Goal: Task Accomplishment & Management: Manage account settings

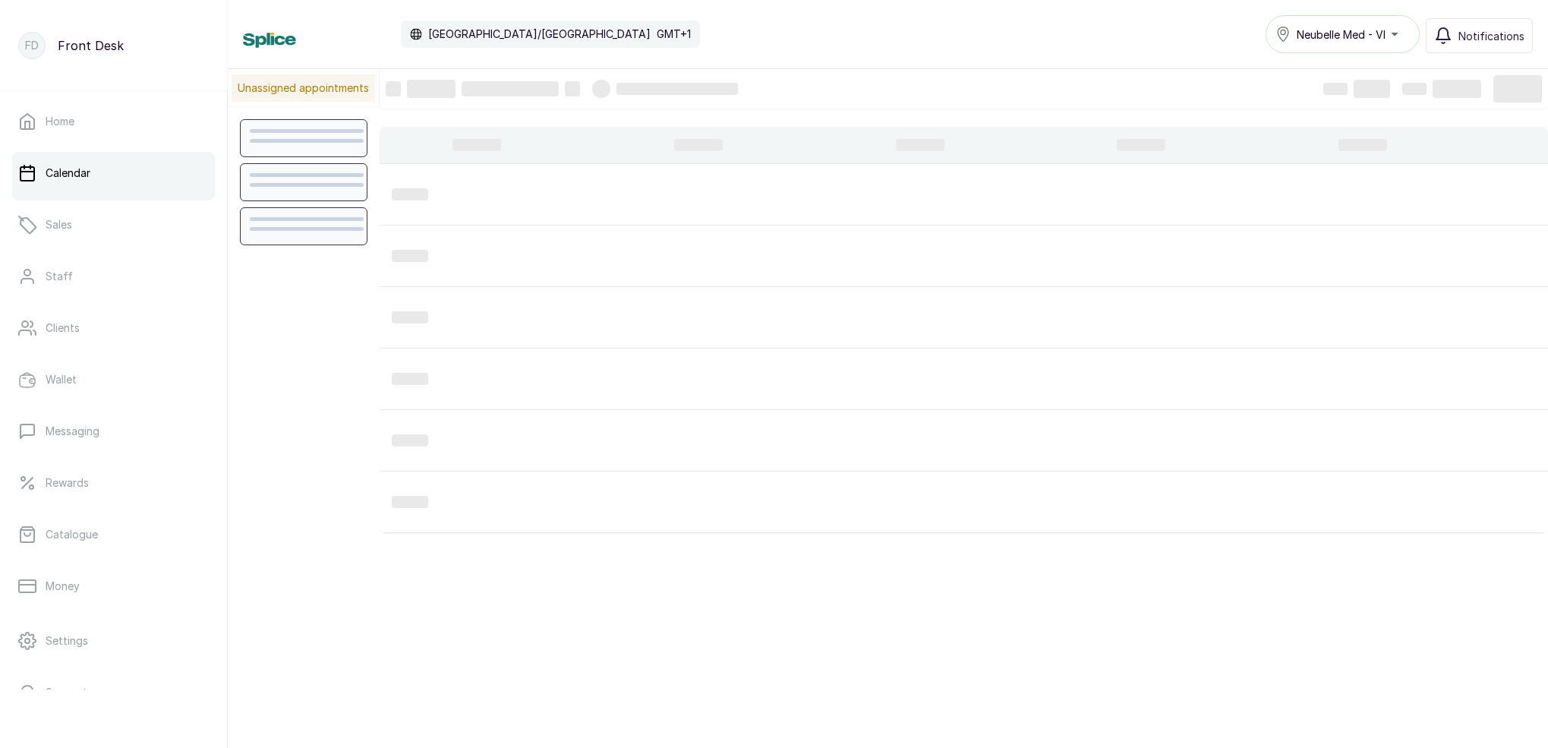
scroll to position [511, 0]
click at [433, 88] on div at bounding box center [431, 89] width 49 height 18
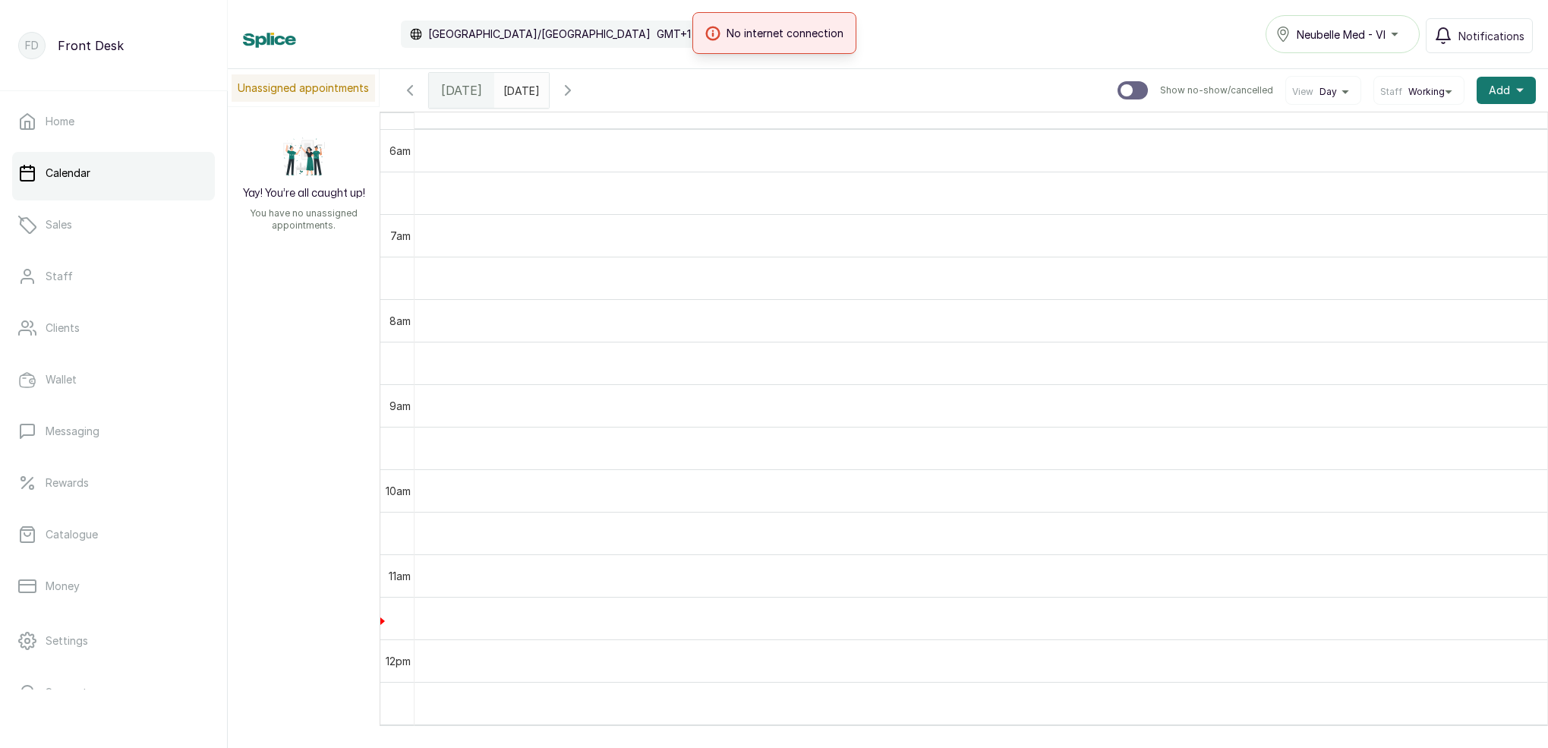
drag, startPoint x: 1415, startPoint y: 22, endPoint x: 1165, endPoint y: 22, distance: 249.8
click at [1165, 22] on div "No internet connection" at bounding box center [774, 33] width 1548 height 42
drag, startPoint x: 1498, startPoint y: 153, endPoint x: 1247, endPoint y: 337, distance: 311.8
click at [1235, 333] on td at bounding box center [981, 320] width 1133 height 43
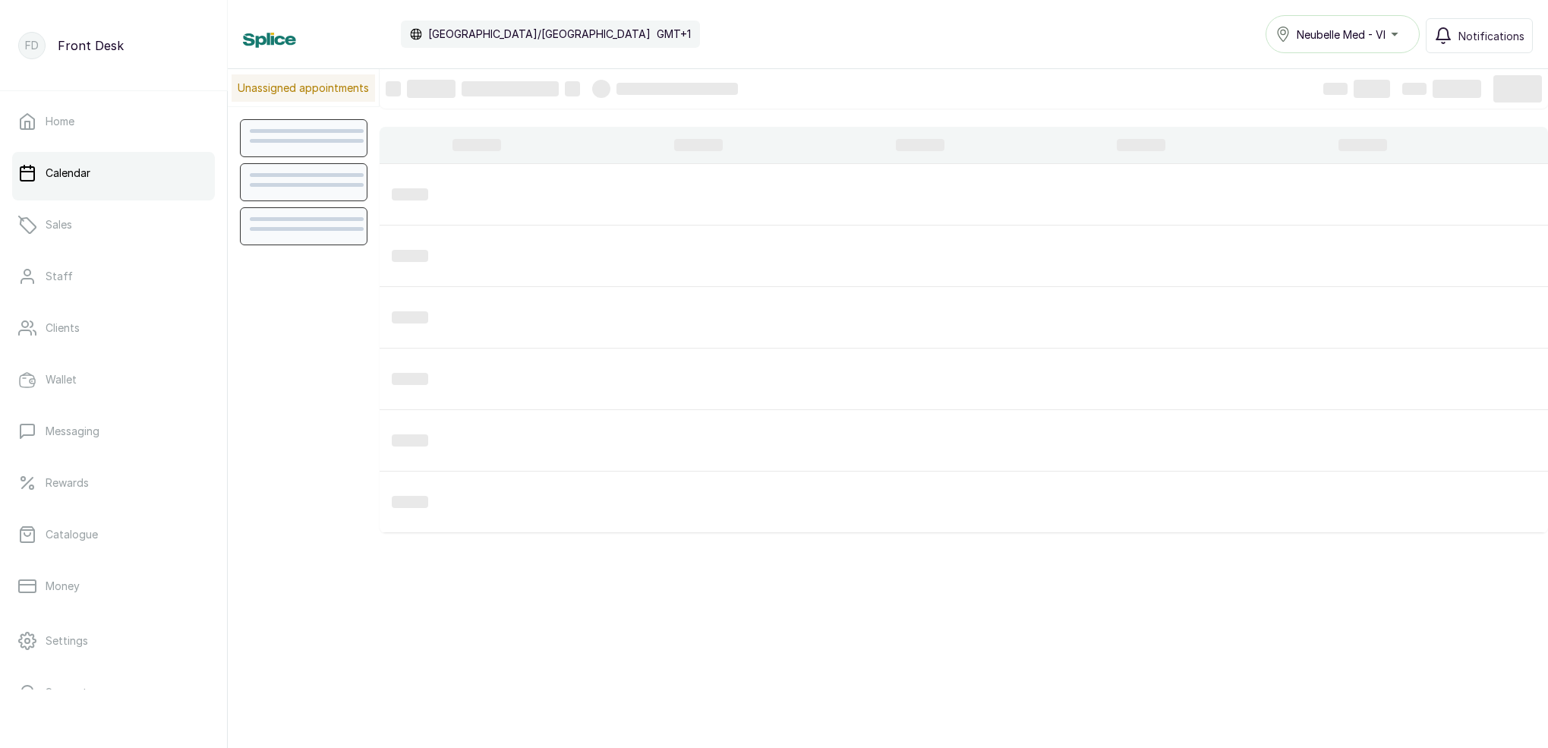
scroll to position [9, 0]
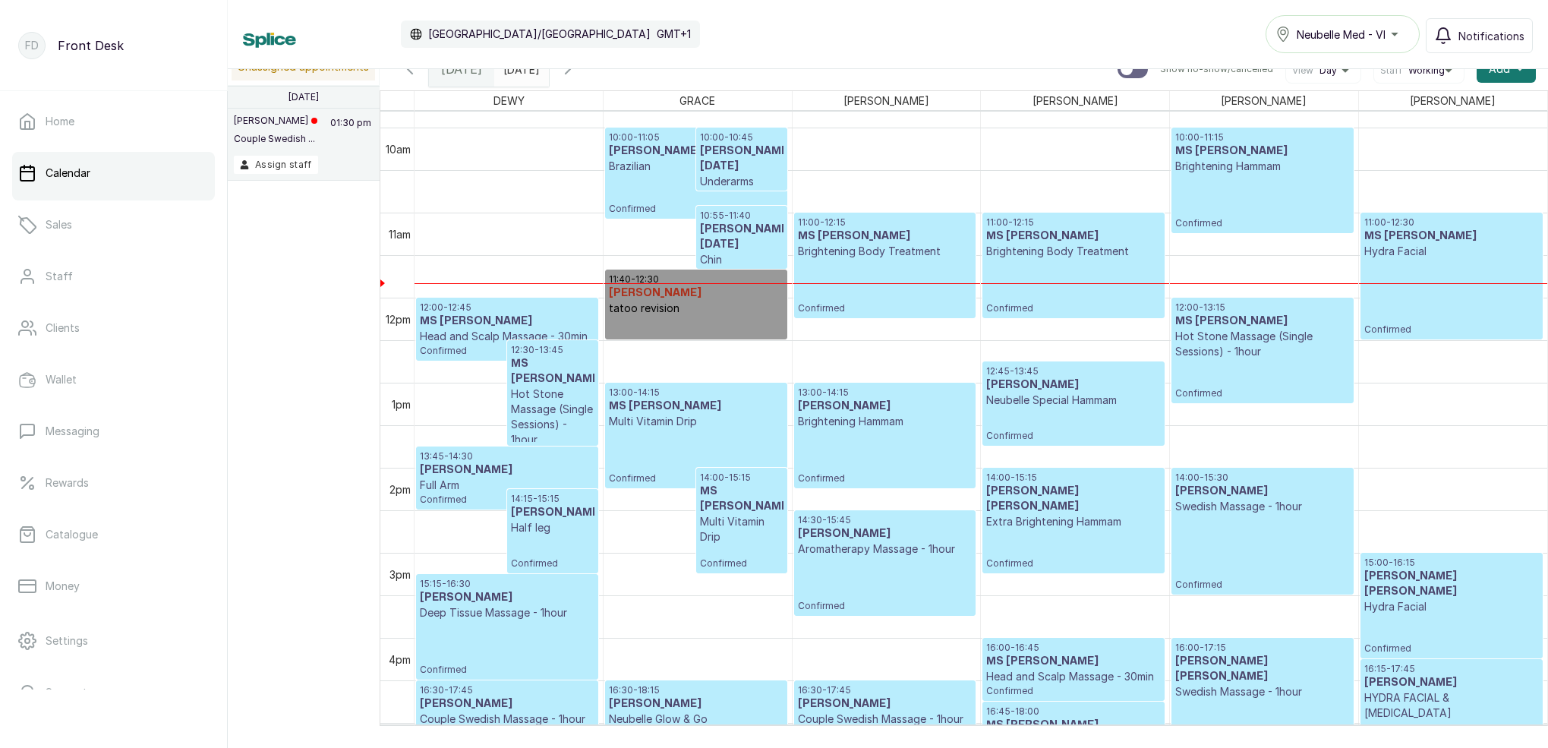
click at [409, 72] on icon "button" at bounding box center [410, 69] width 18 height 18
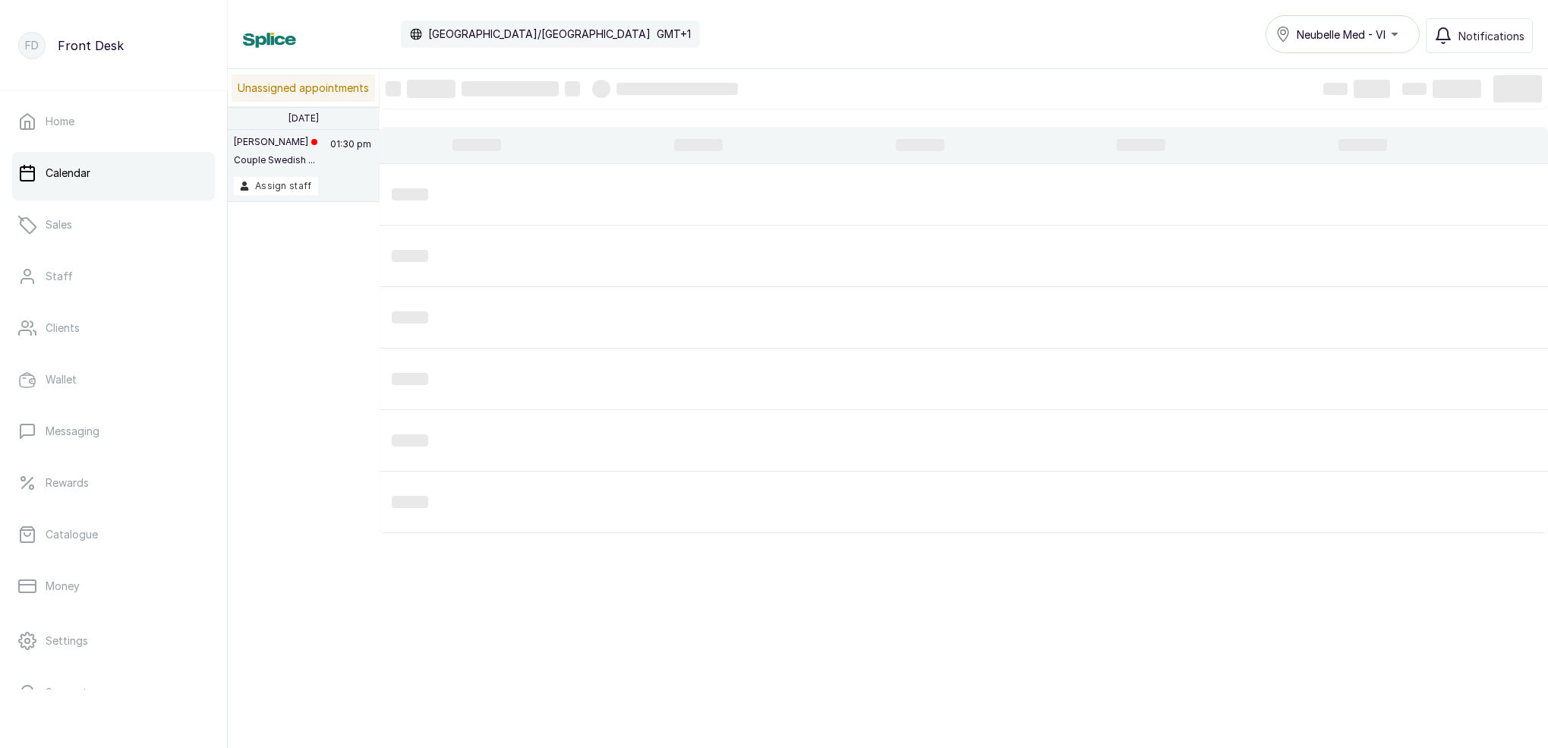
scroll to position [-5, 0]
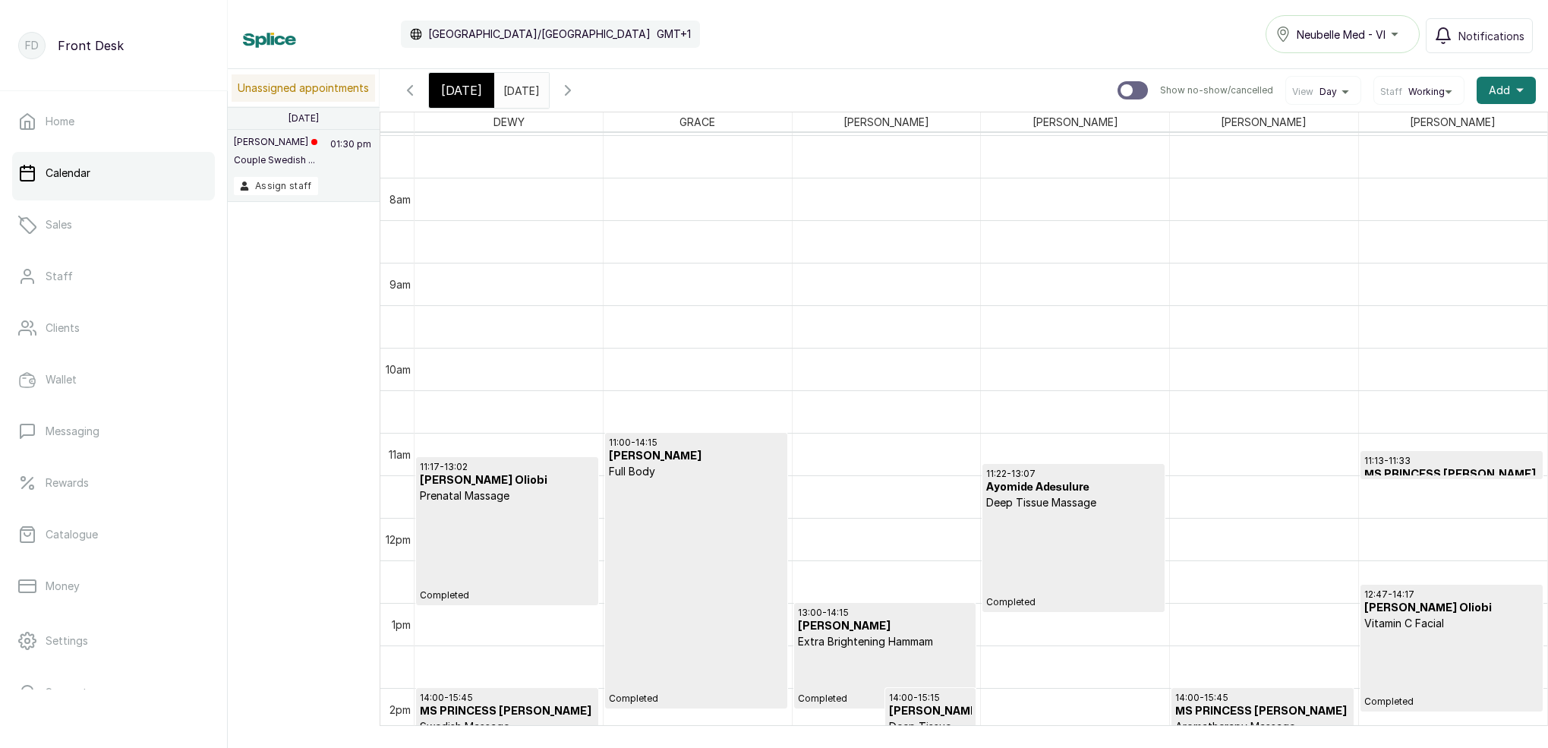
click at [412, 96] on icon "button" at bounding box center [410, 90] width 18 height 18
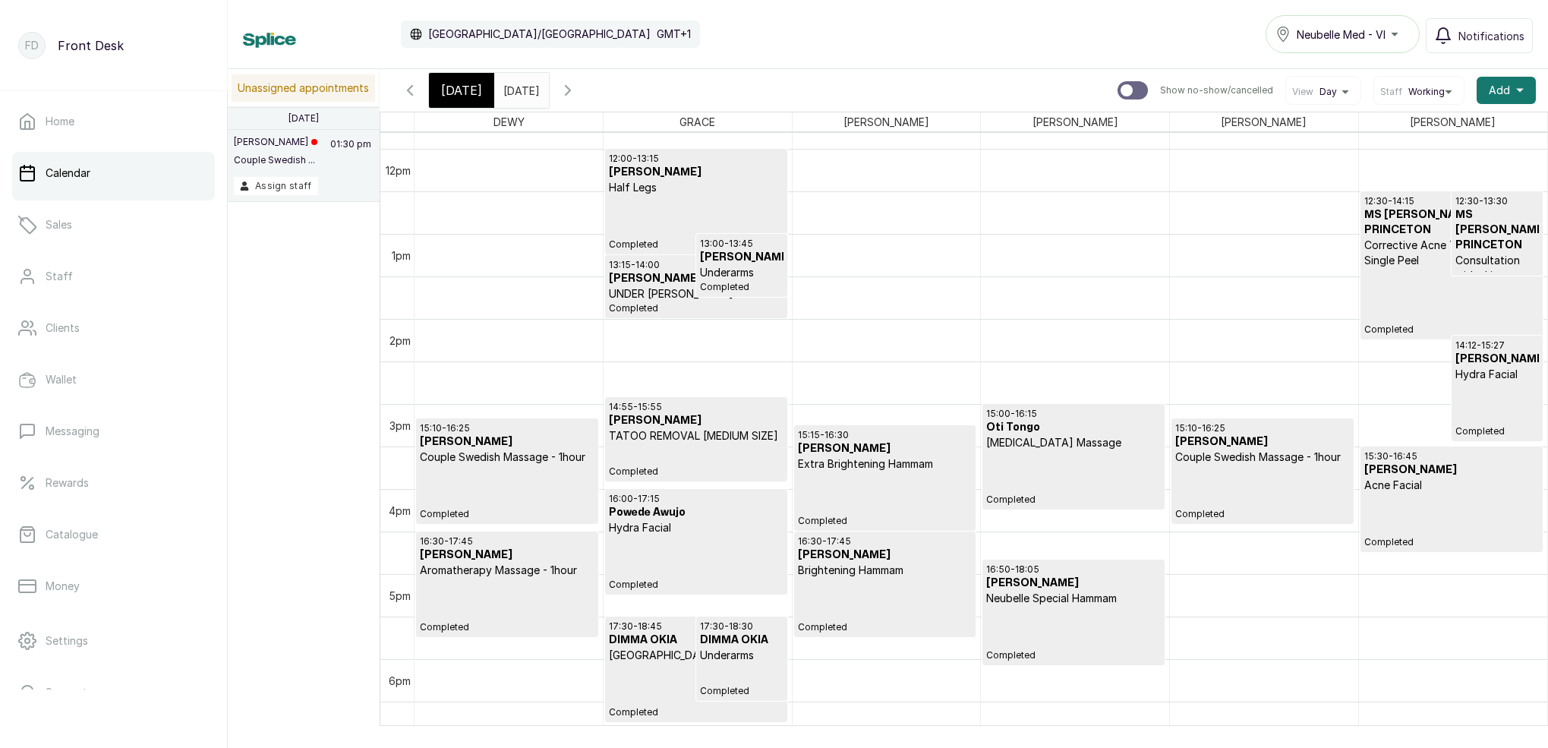
click at [926, 456] on h3 "MS TAIWO" at bounding box center [885, 448] width 174 height 15
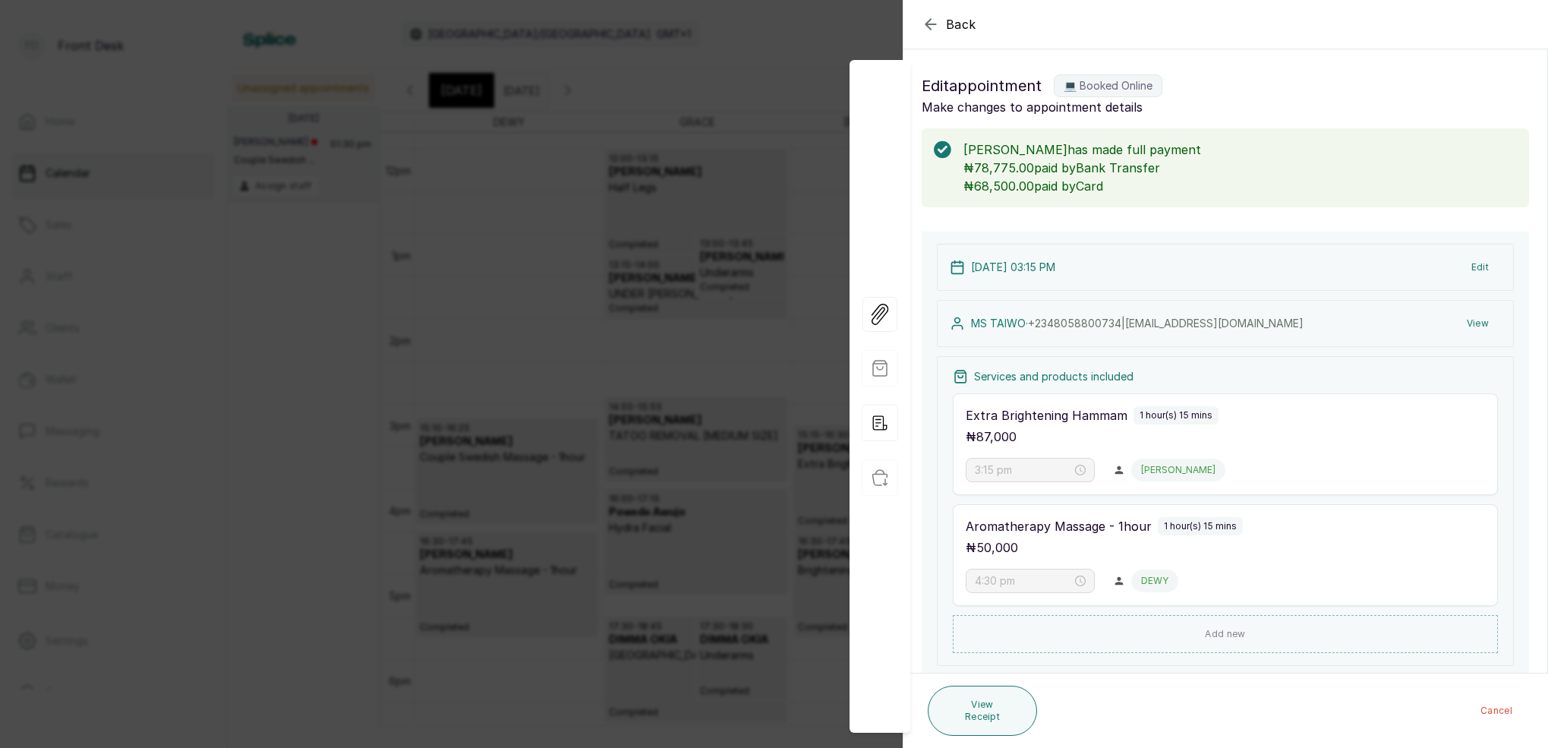
click at [1474, 323] on button "View" at bounding box center [1478, 323] width 46 height 27
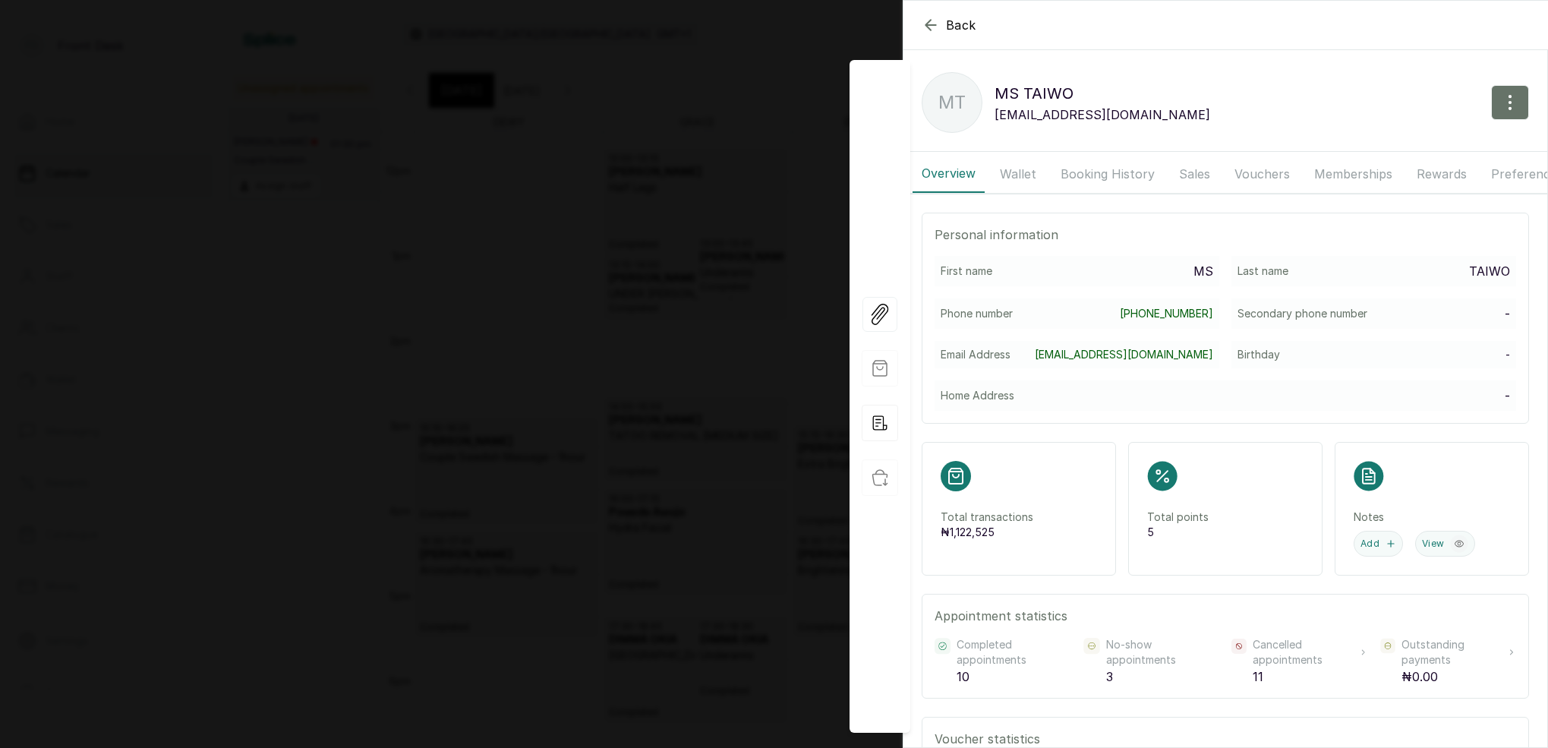
click at [1119, 172] on button "Booking History" at bounding box center [1108, 174] width 112 height 38
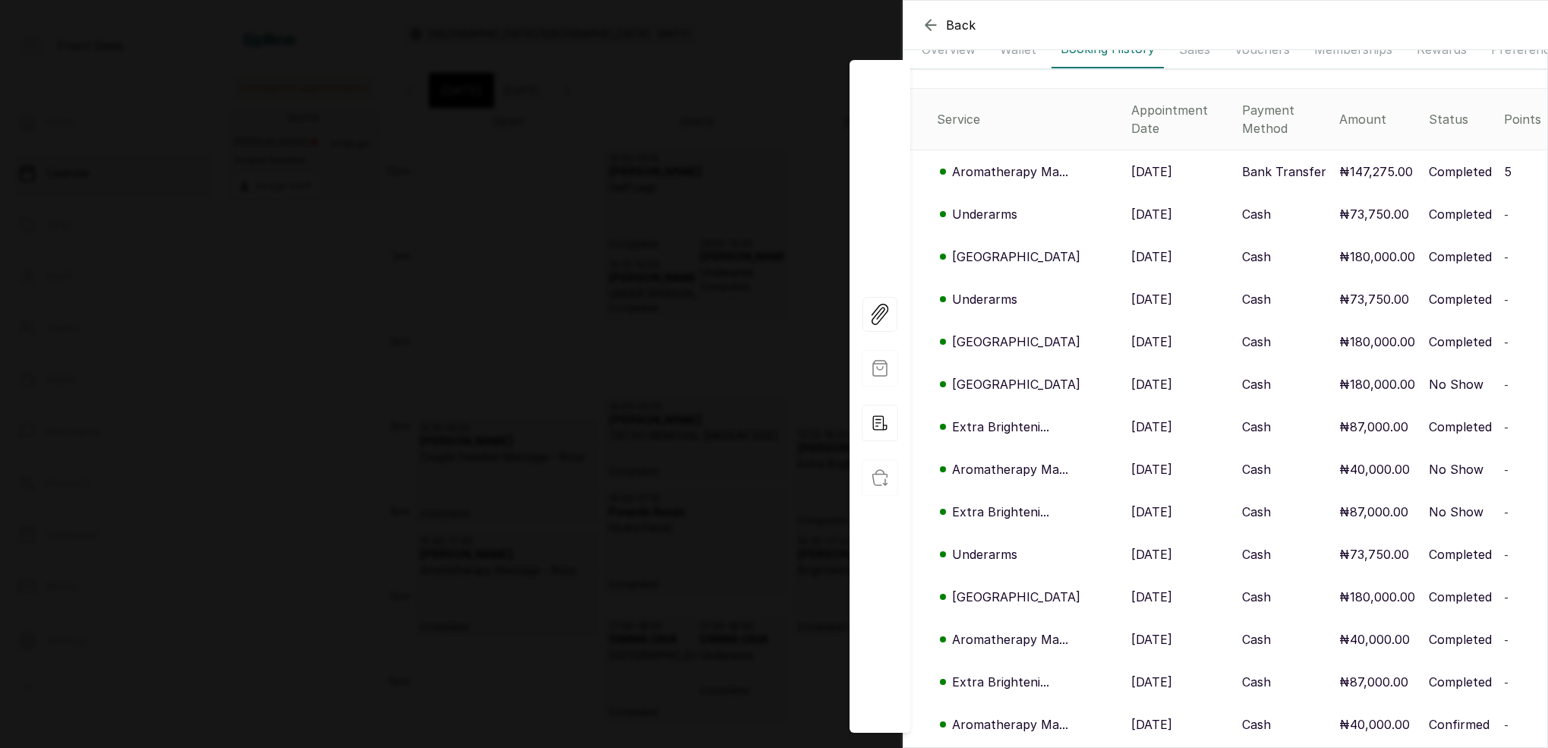
click at [1002, 418] on p "Extra Brighteni..." at bounding box center [1000, 427] width 97 height 18
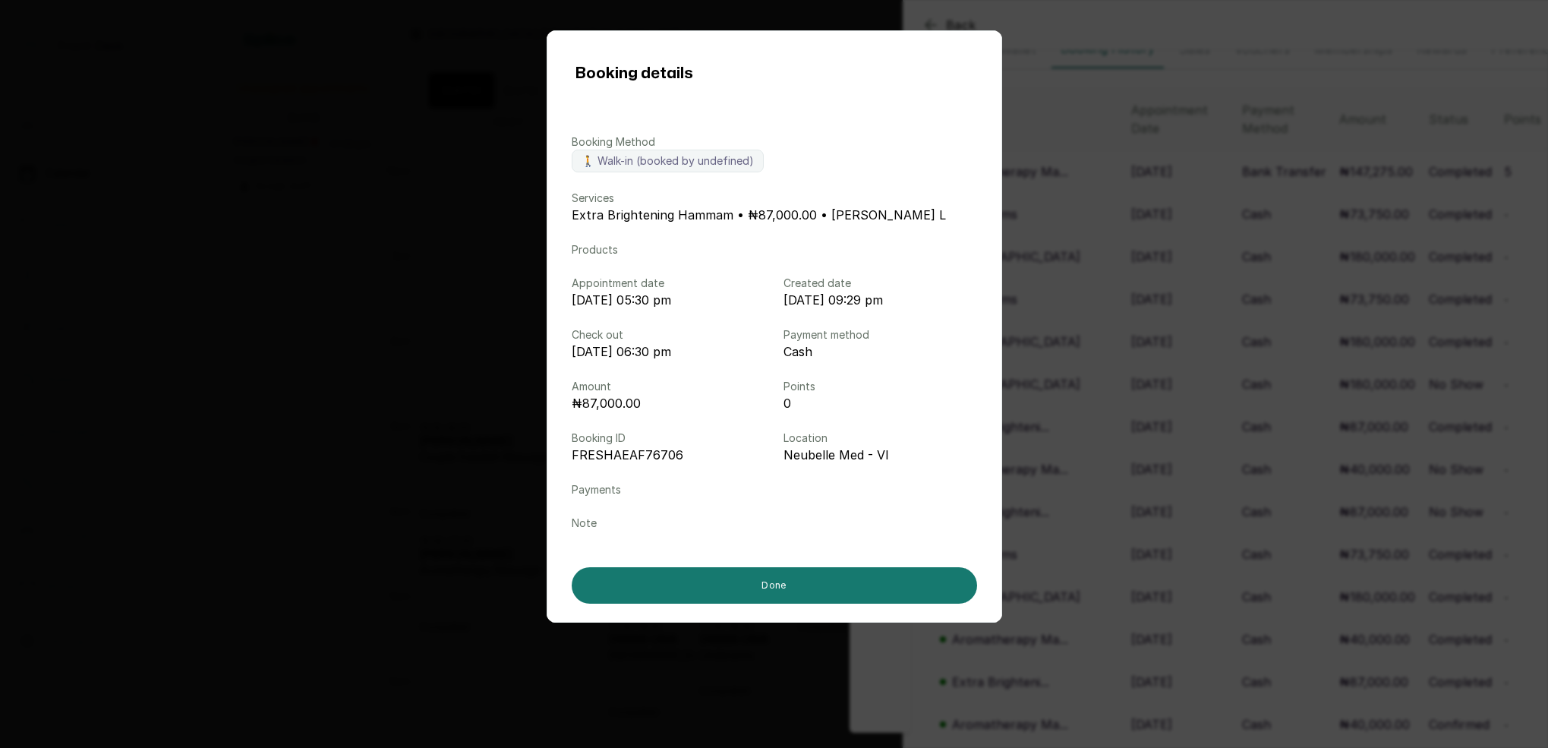
click at [1041, 459] on div "Booking details Booking Method 🚶 Walk-in (booked by undefined) Services Extra B…" at bounding box center [774, 374] width 1548 height 748
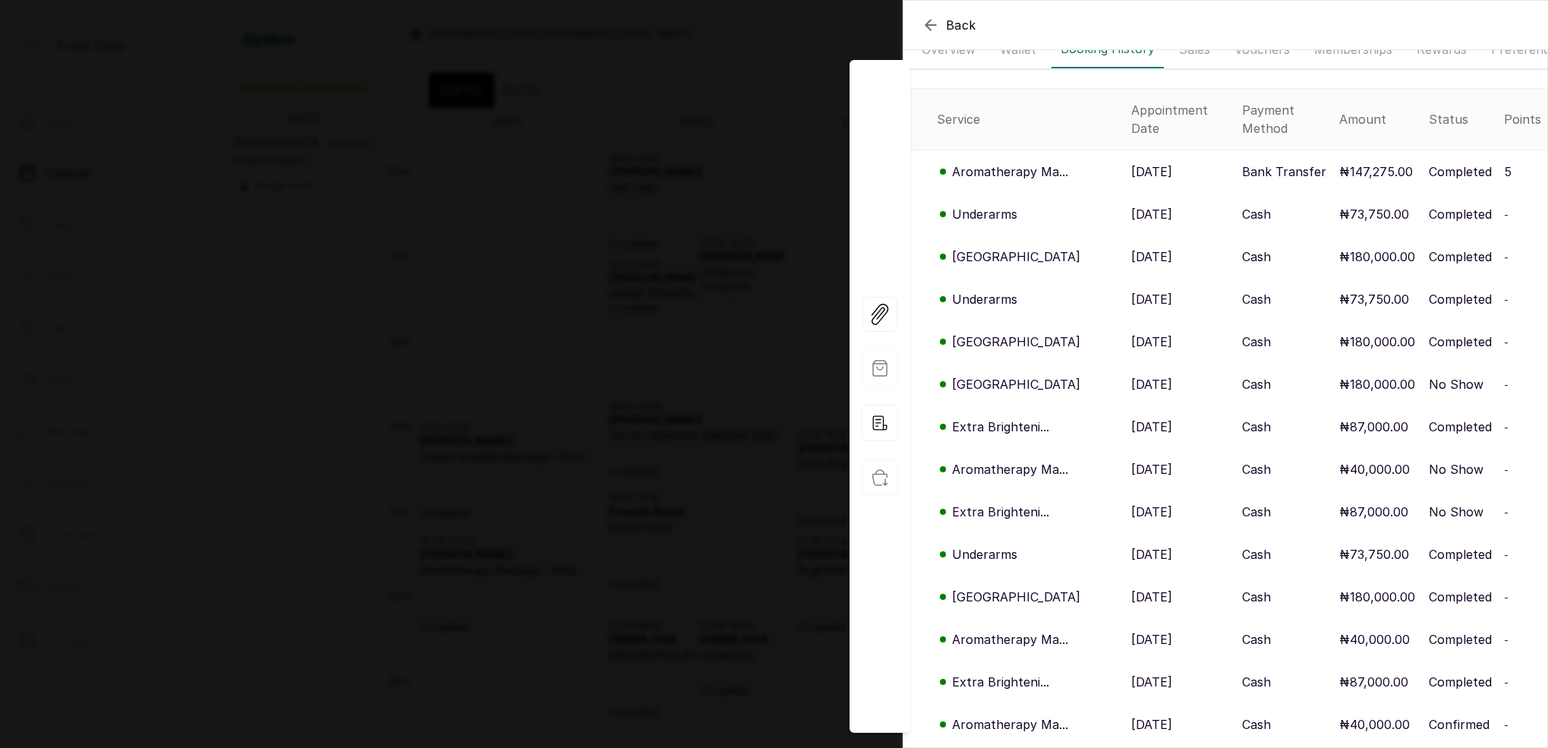
click at [1043, 460] on p "Aromatherapy Ma..." at bounding box center [1010, 469] width 116 height 18
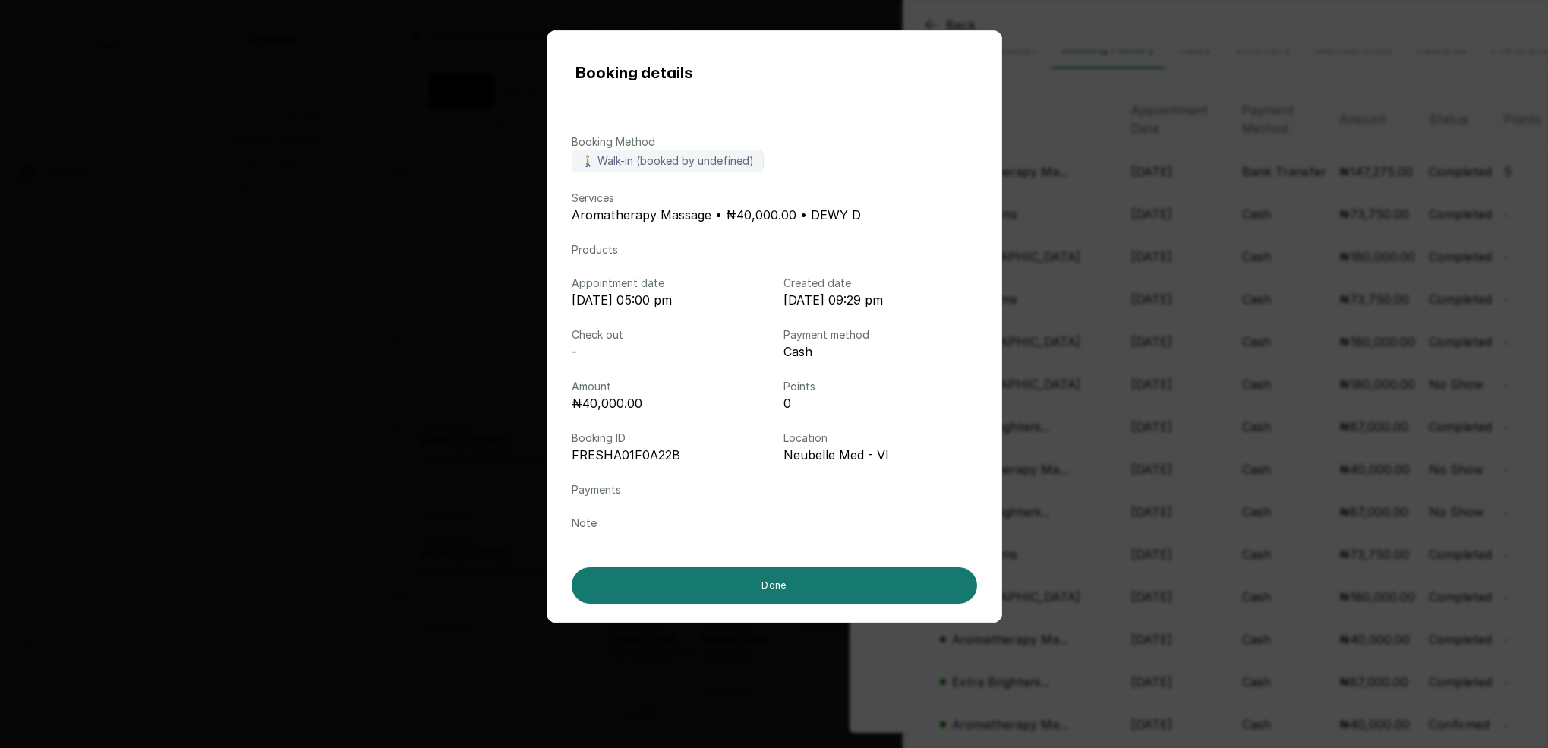
click at [1055, 477] on div "Booking details Booking Method 🚶 Walk-in (booked by undefined) Services Aromath…" at bounding box center [774, 374] width 1548 height 748
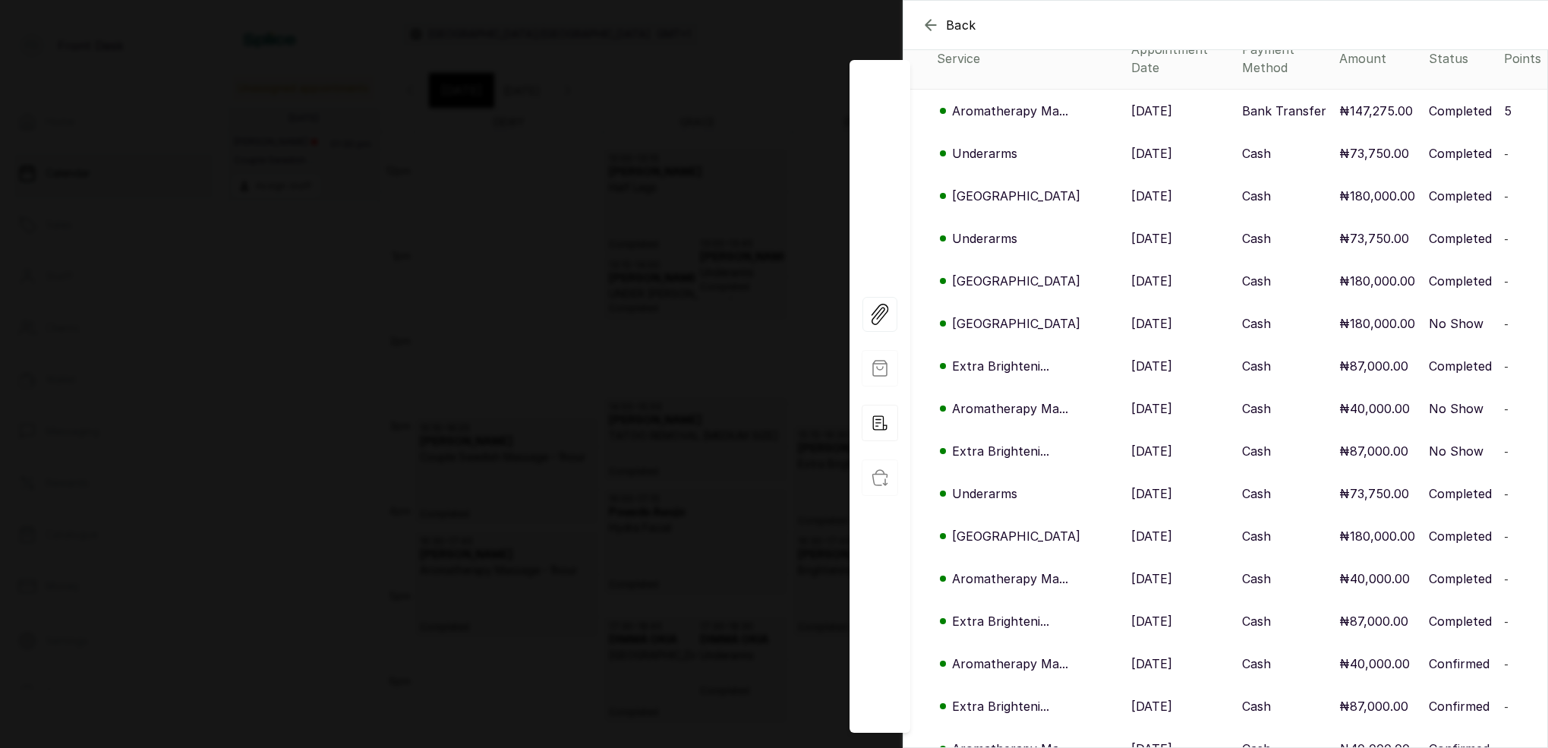
scroll to position [198, 0]
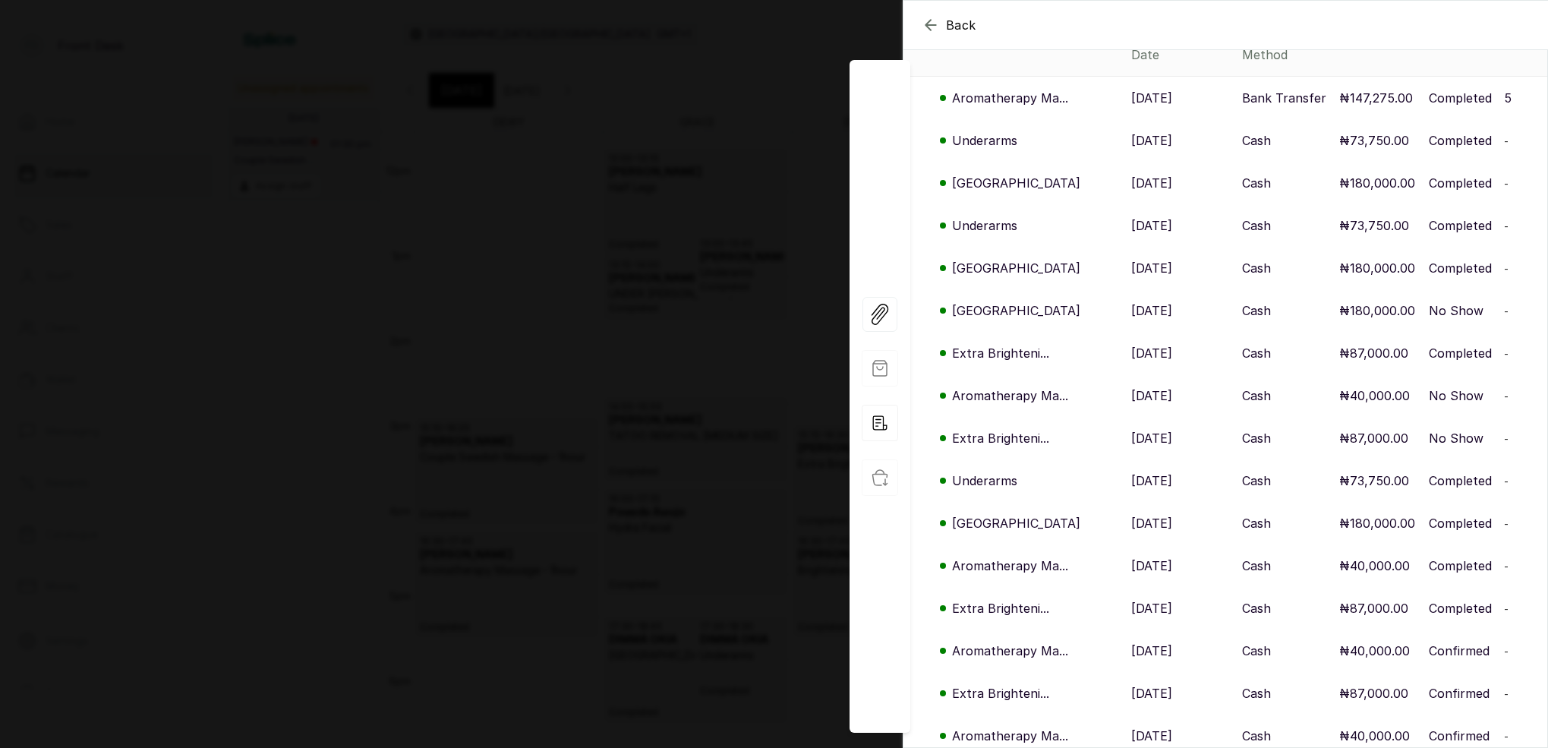
click at [996, 429] on p "Extra Brighteni..." at bounding box center [1000, 438] width 97 height 18
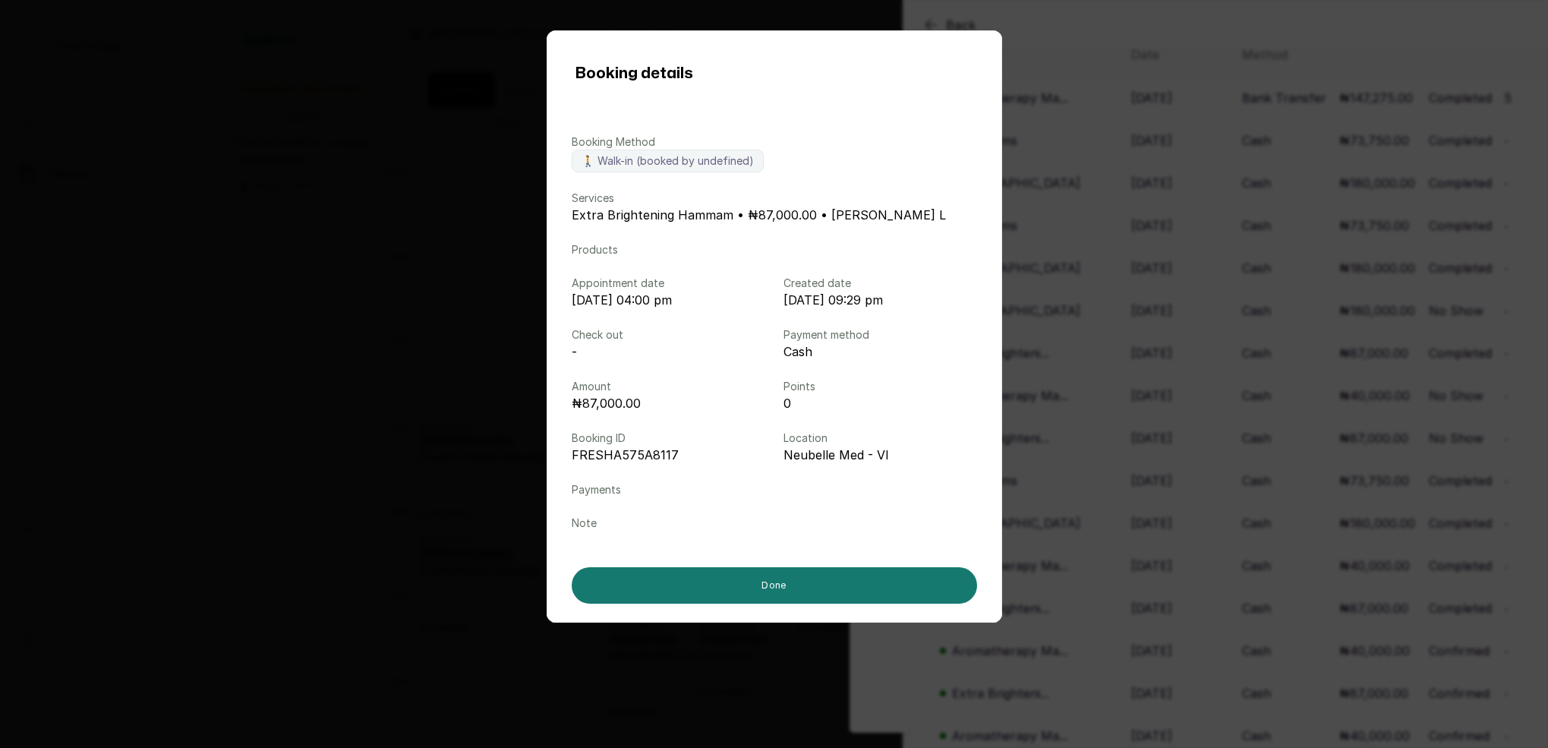
click at [1050, 435] on div "Booking details Booking Method 🚶 Walk-in (booked by undefined) Services Extra B…" at bounding box center [774, 374] width 1548 height 748
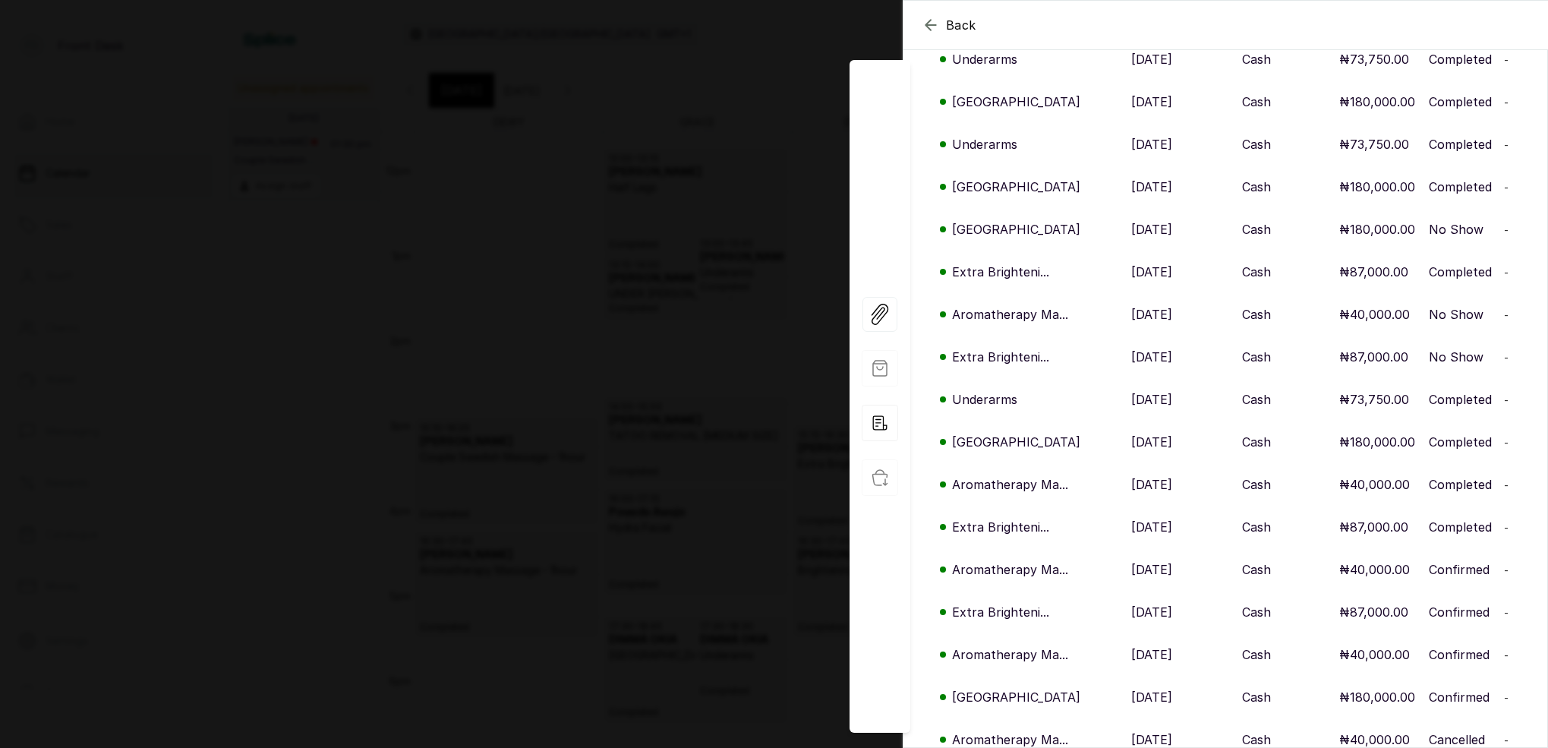
click at [1028, 475] on p "Aromatherapy Ma..." at bounding box center [1010, 484] width 116 height 18
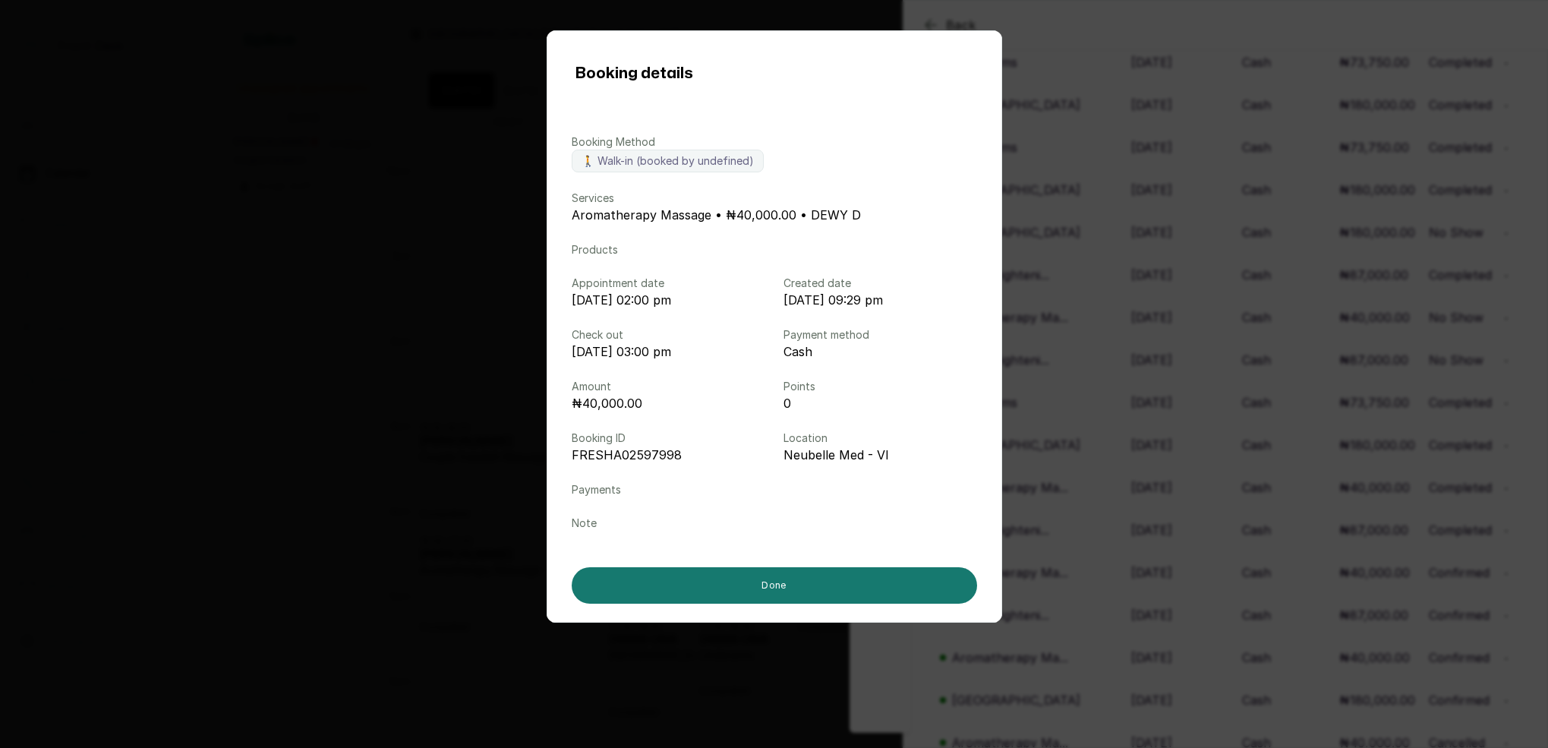
click at [1066, 487] on div "Booking details Booking Method 🚶 Walk-in (booked by undefined) Services Aromath…" at bounding box center [774, 374] width 1548 height 748
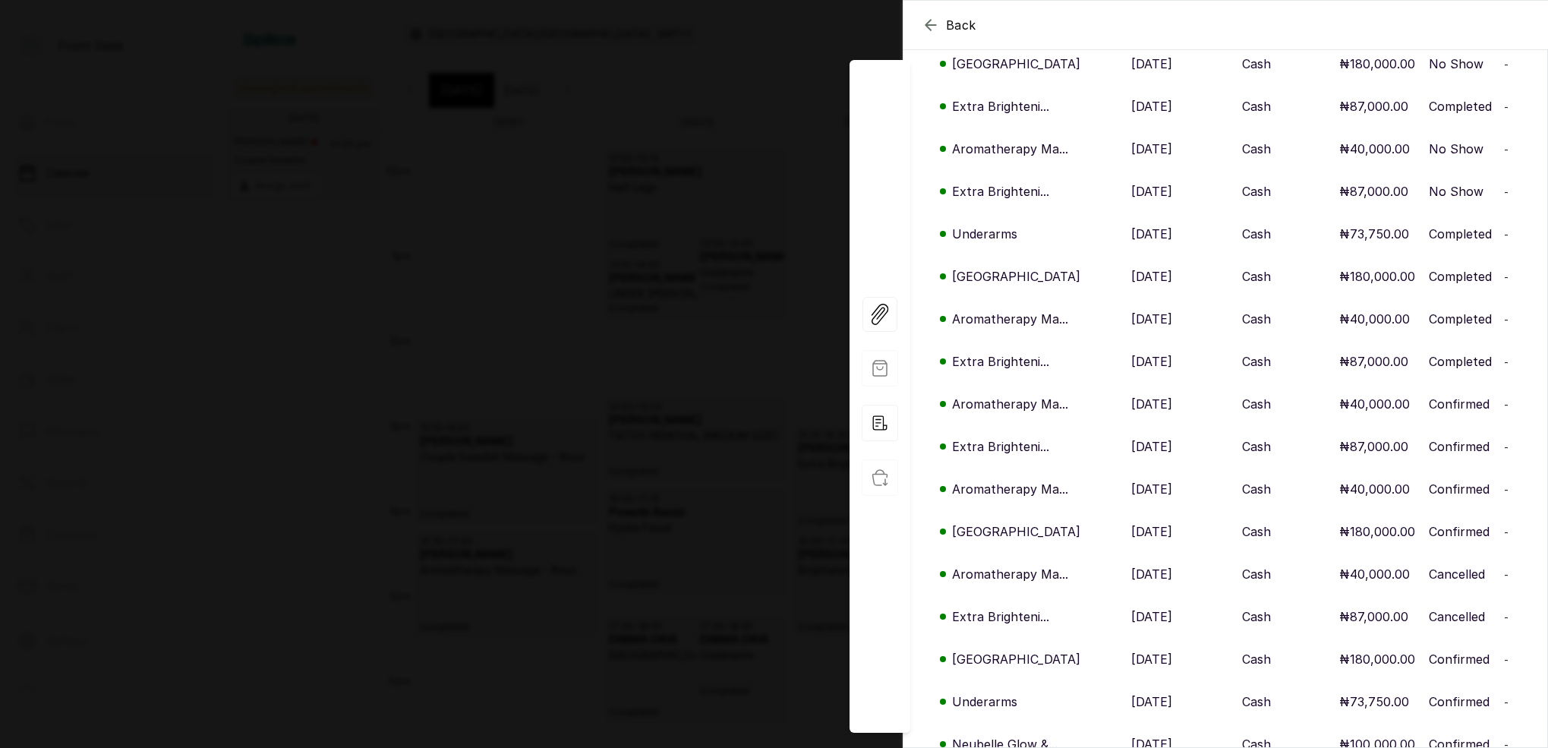
click at [1011, 468] on td "Aromatherapy Ma..." at bounding box center [1015, 489] width 222 height 43
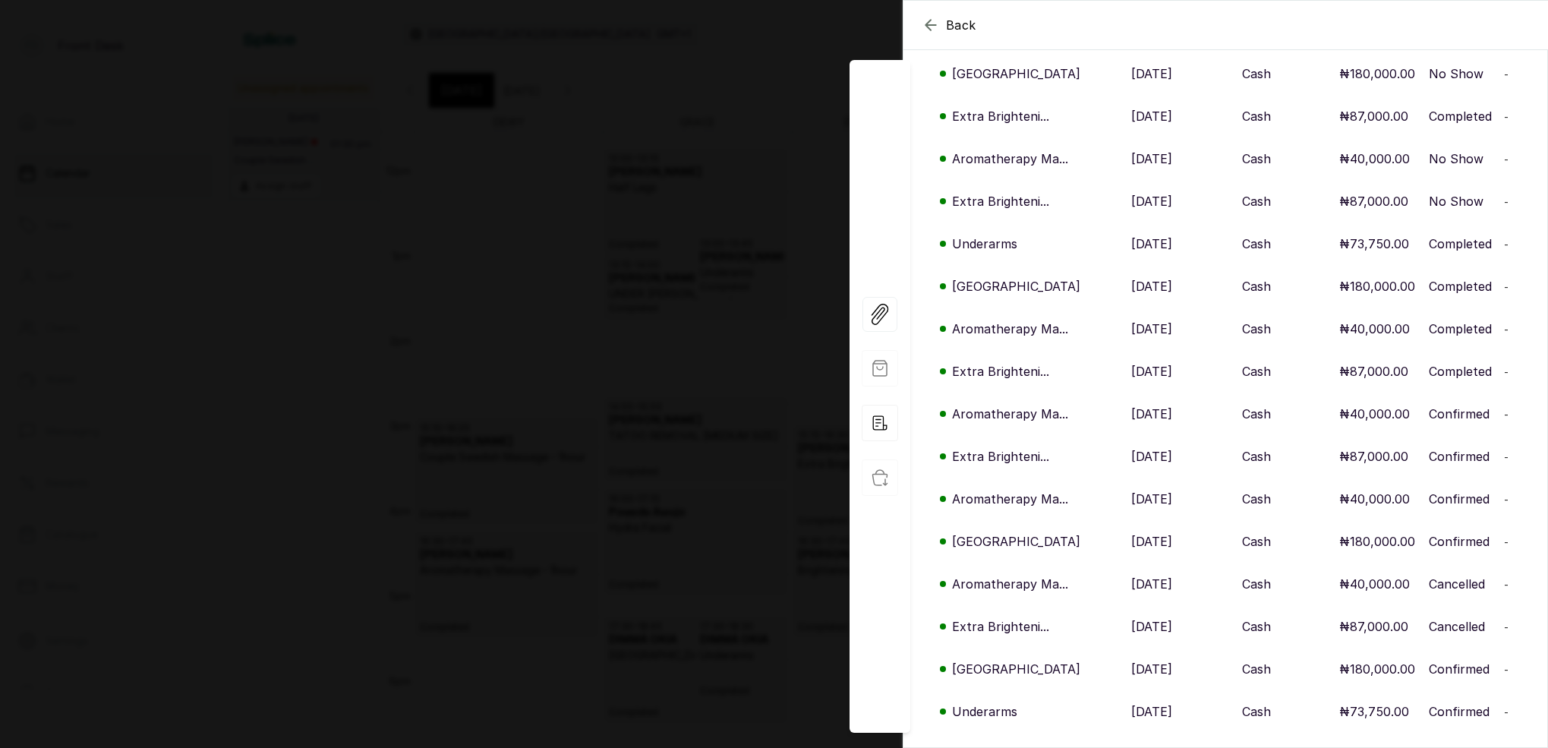
click at [1017, 490] on p "Aromatherapy Ma..." at bounding box center [1010, 499] width 116 height 18
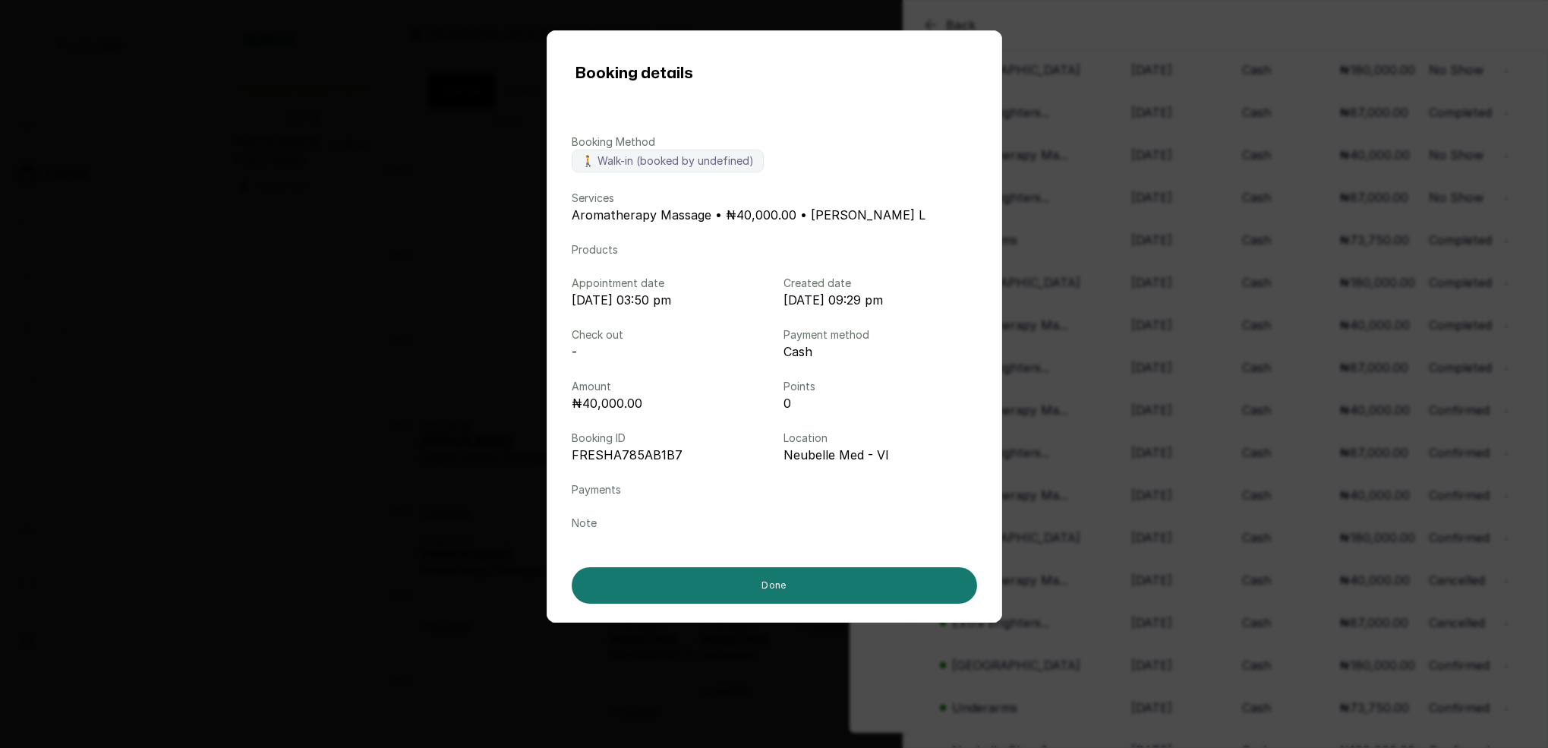
scroll to position [440, 0]
click at [1065, 456] on div "Booking details Booking Method 🚶 Walk-in (booked by undefined) Services Aromath…" at bounding box center [774, 374] width 1548 height 748
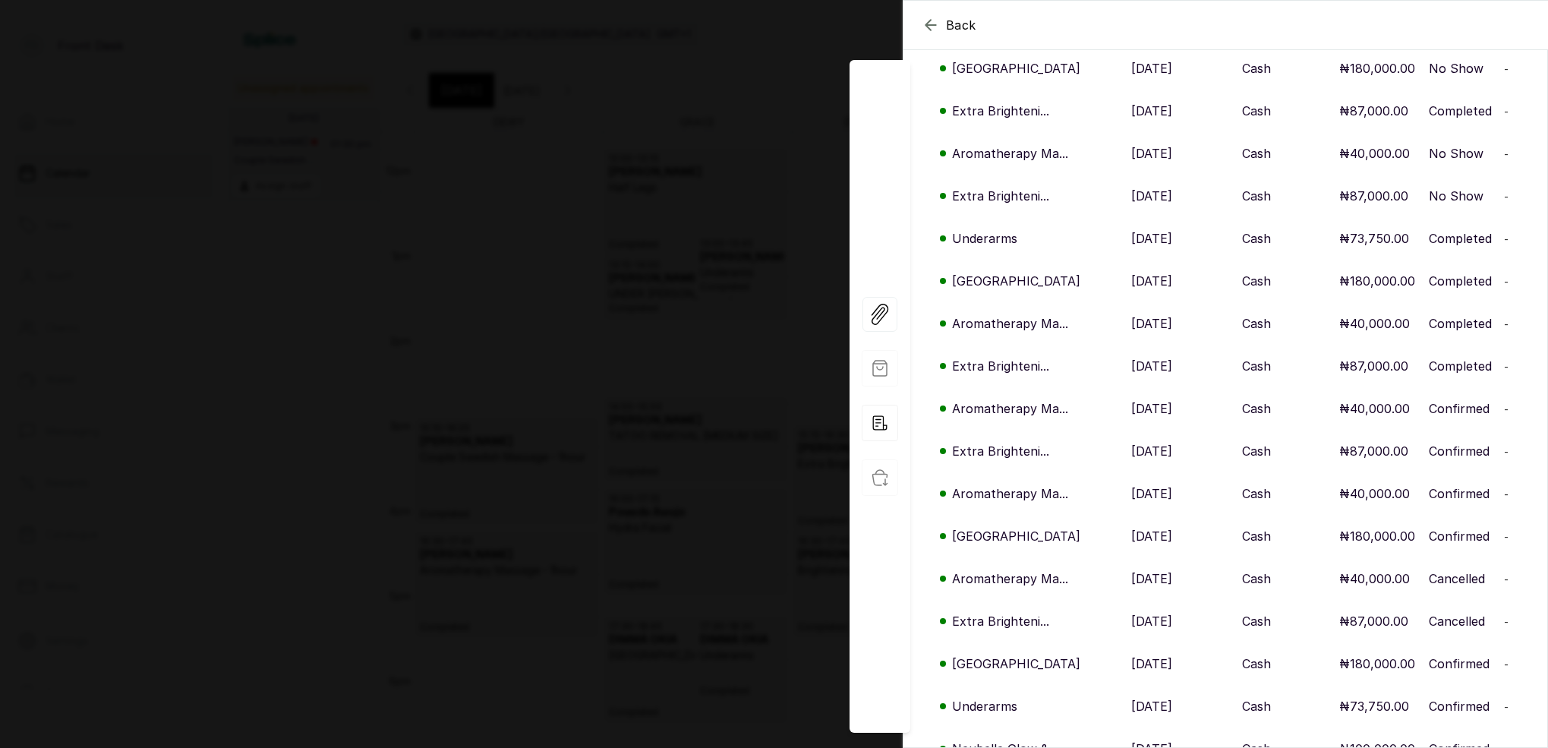
click at [1018, 442] on p "Extra Brighteni..." at bounding box center [1000, 451] width 97 height 18
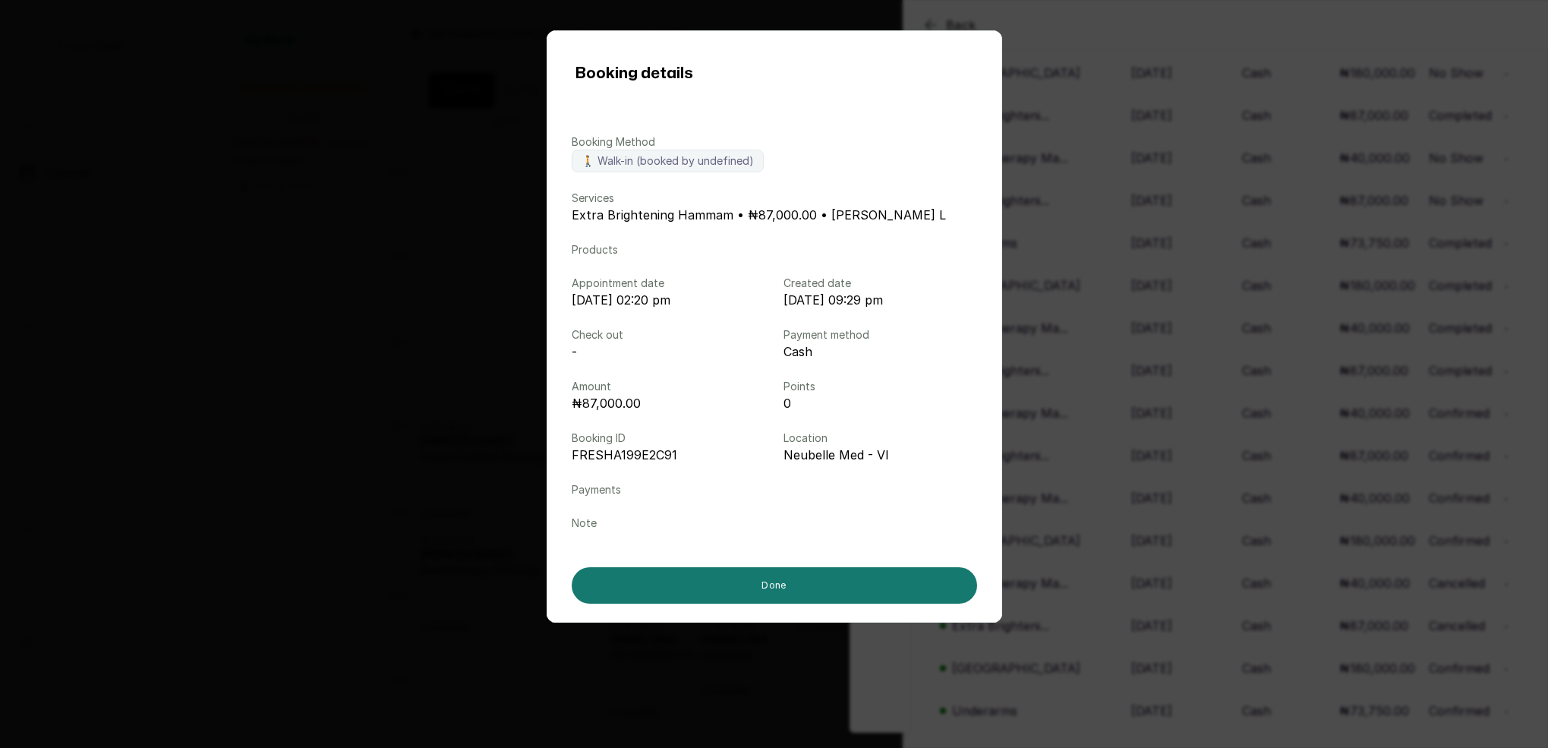
click at [1068, 442] on div "Booking details Booking Method 🚶 Walk-in (booked by undefined) Services Extra B…" at bounding box center [774, 374] width 1548 height 748
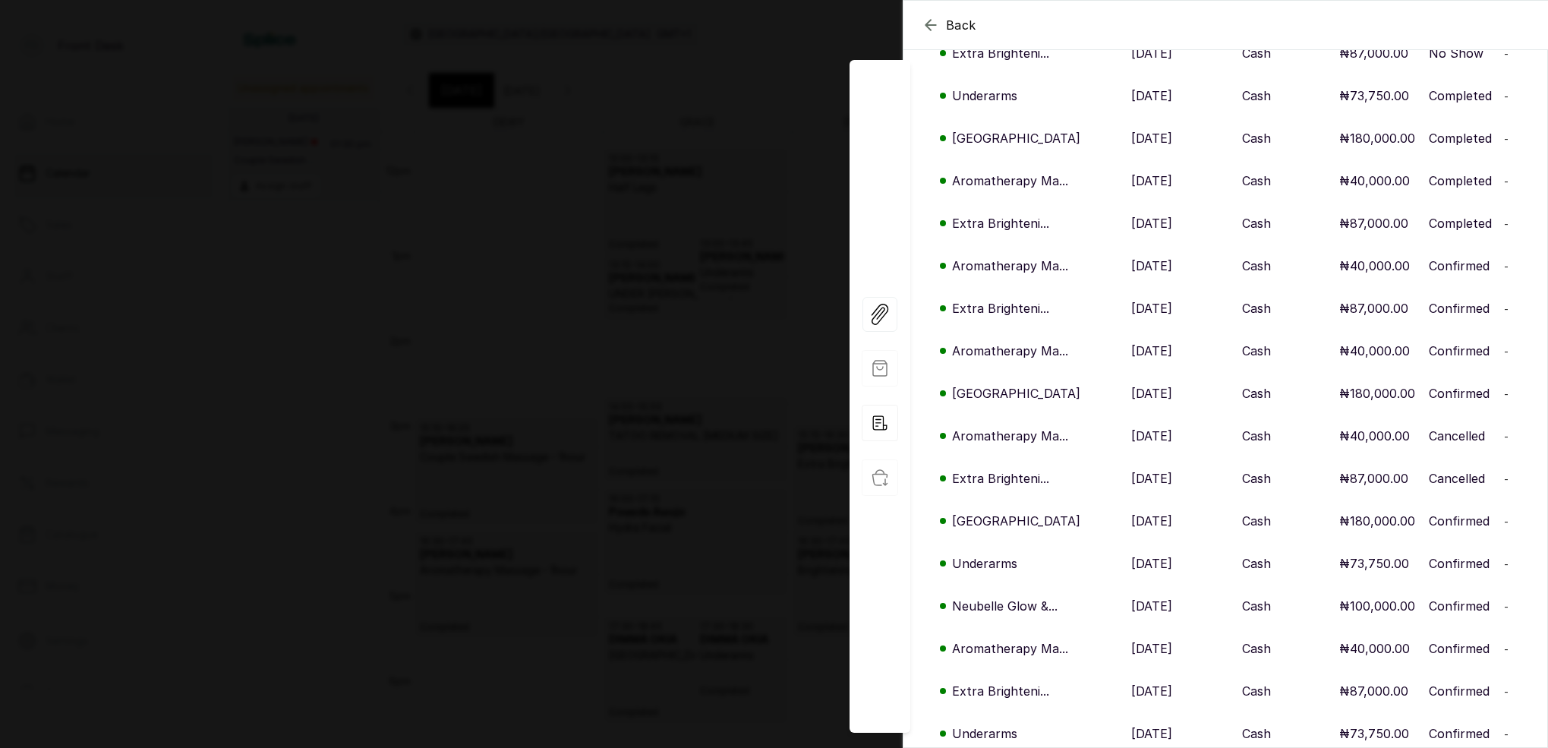
scroll to position [582, 0]
click at [1010, 428] on p "Aromatherapy Ma..." at bounding box center [1010, 437] width 116 height 18
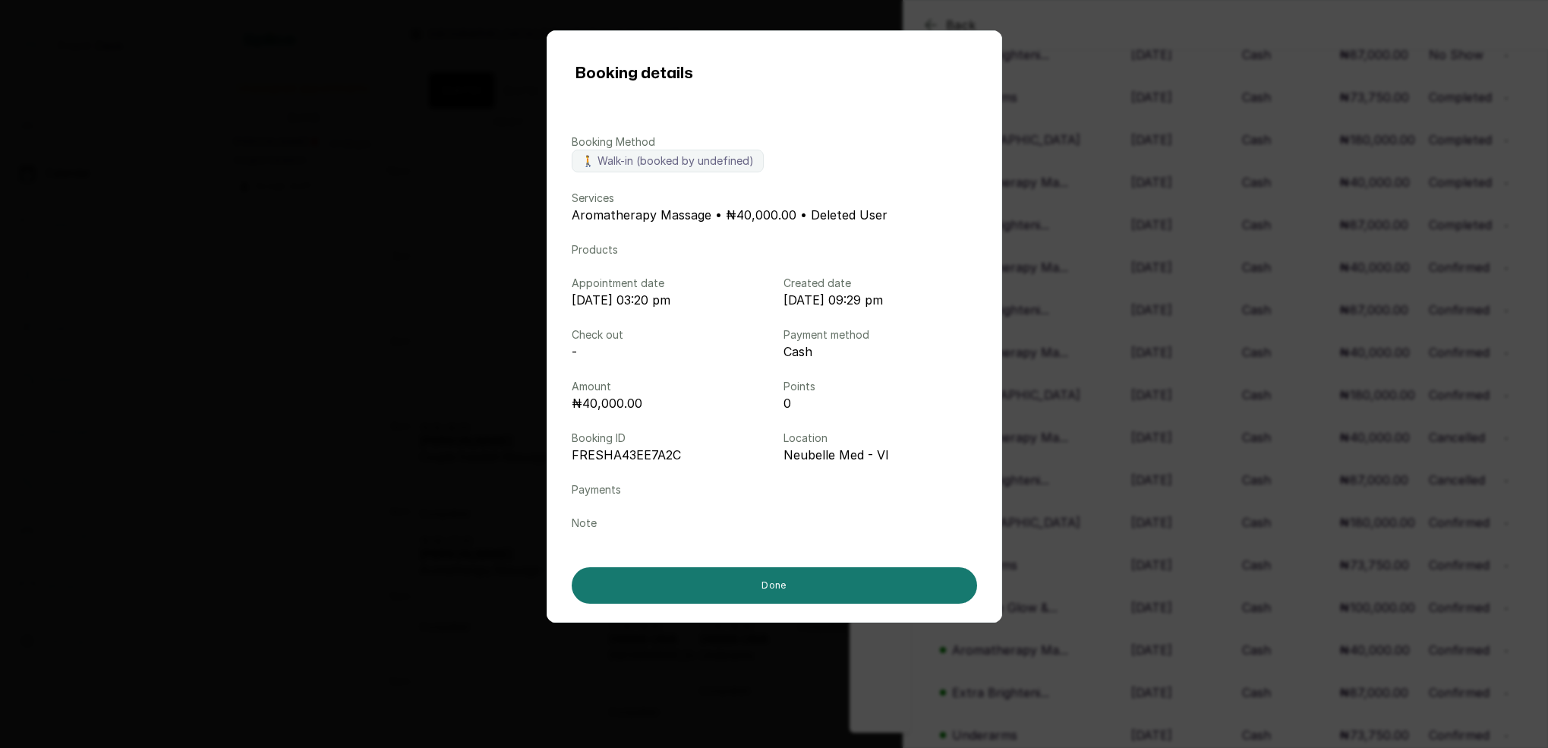
click at [1078, 416] on div "Booking details Booking Method 🚶 Walk-in (booked by undefined) Services Aromath…" at bounding box center [774, 374] width 1548 height 748
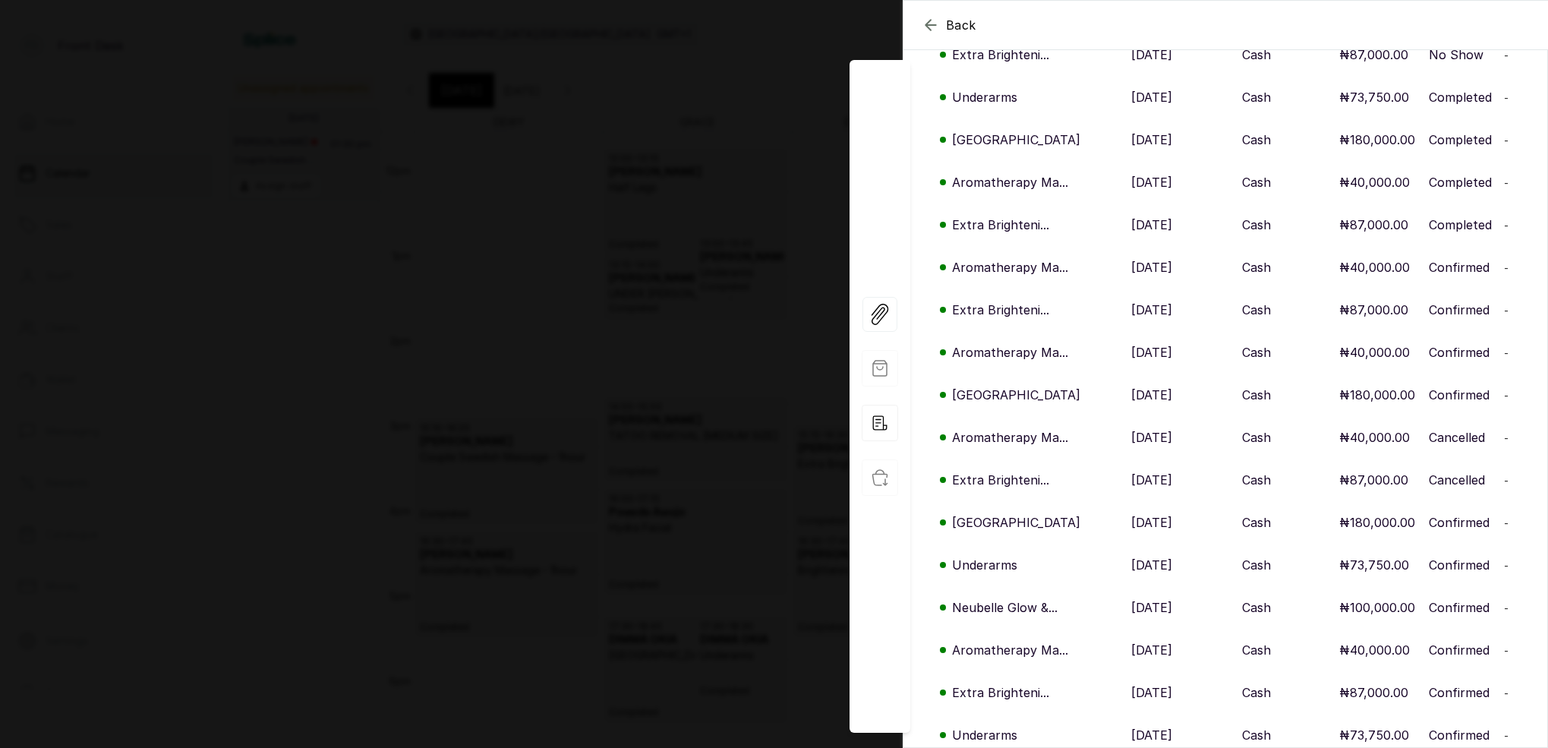
scroll to position [598, 0]
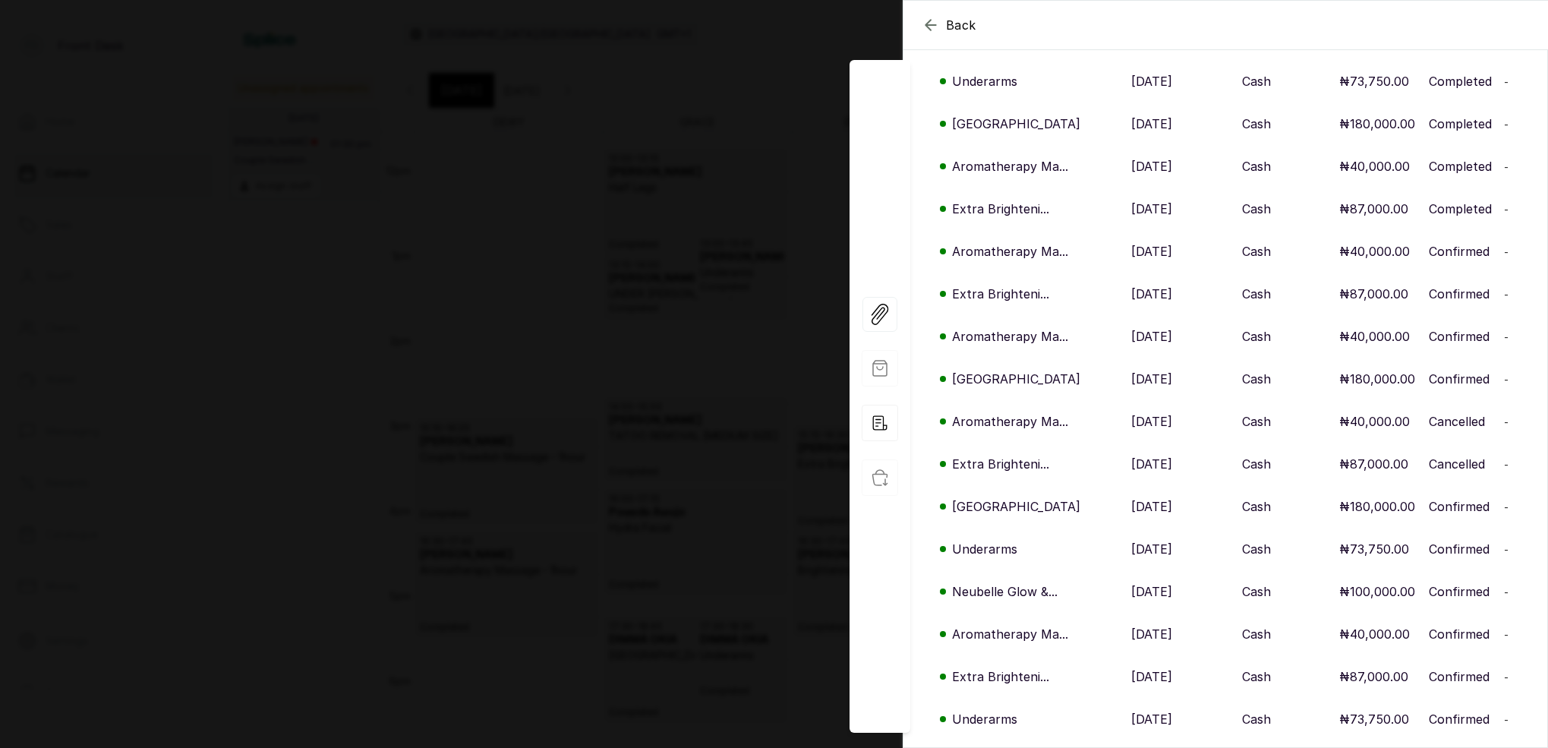
click at [925, 22] on icon "button" at bounding box center [931, 25] width 18 height 18
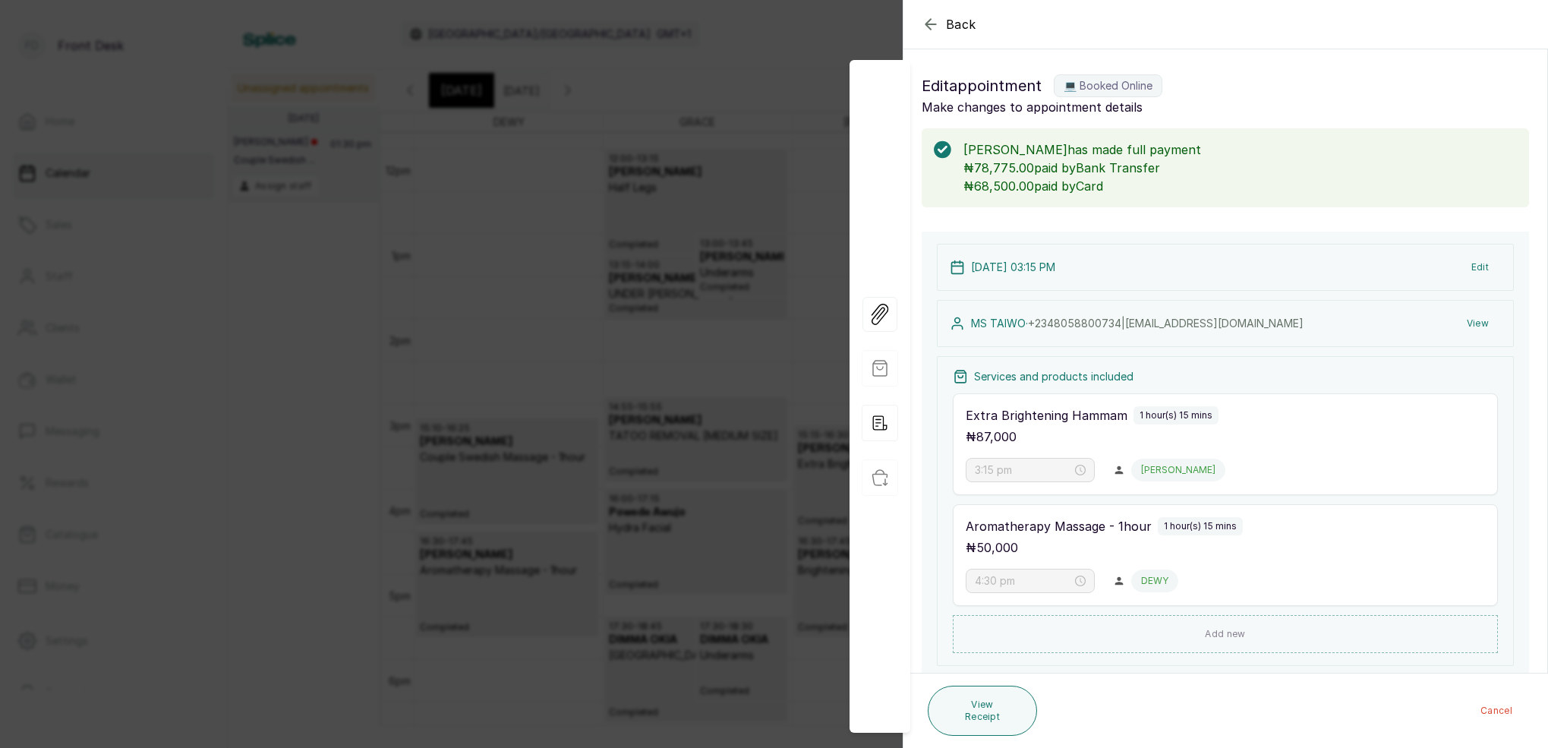
click at [935, 24] on icon "button" at bounding box center [931, 24] width 18 height 18
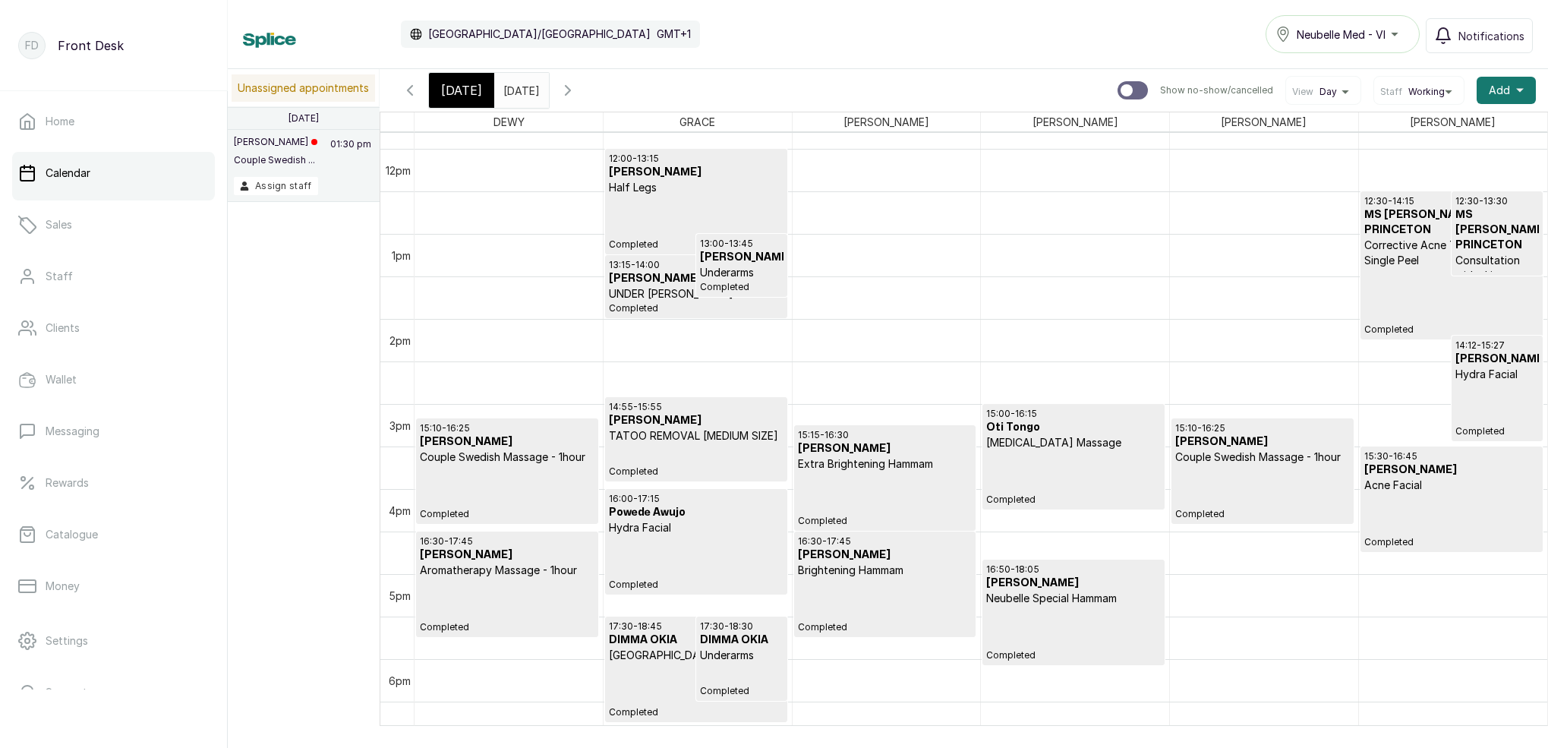
click at [467, 96] on span "Today" at bounding box center [461, 90] width 41 height 18
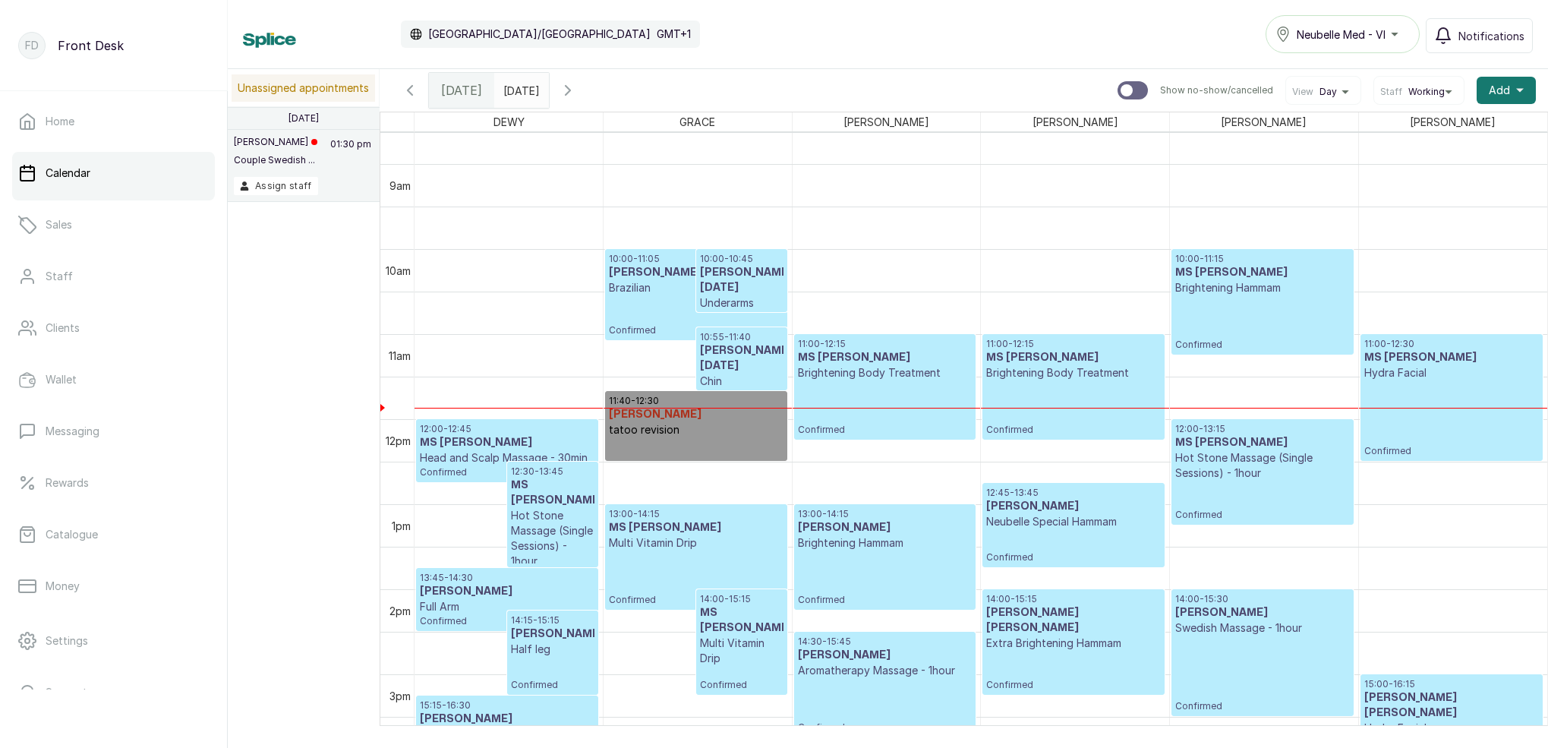
scroll to position [758, 0]
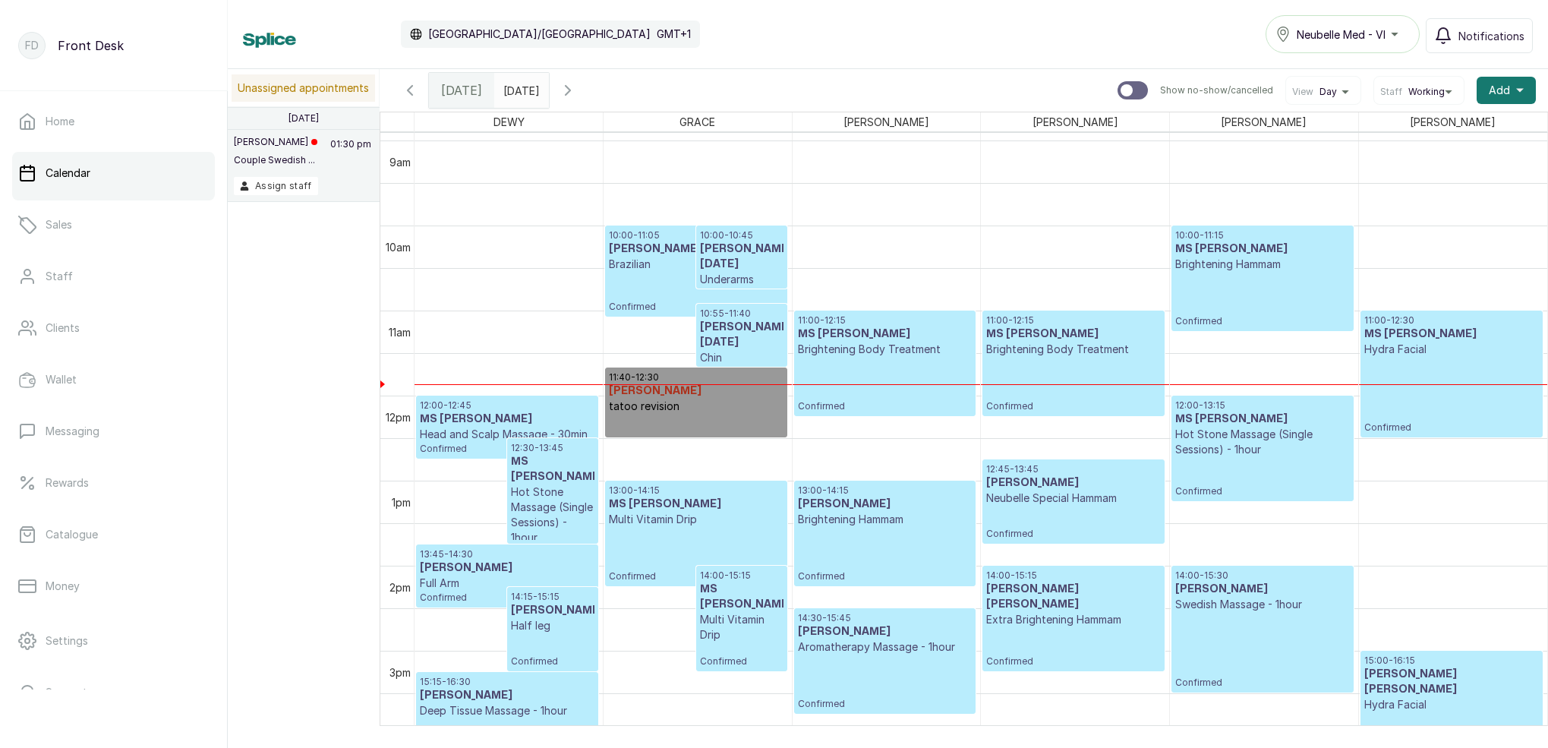
click at [764, 350] on p "Chin" at bounding box center [742, 357] width 84 height 15
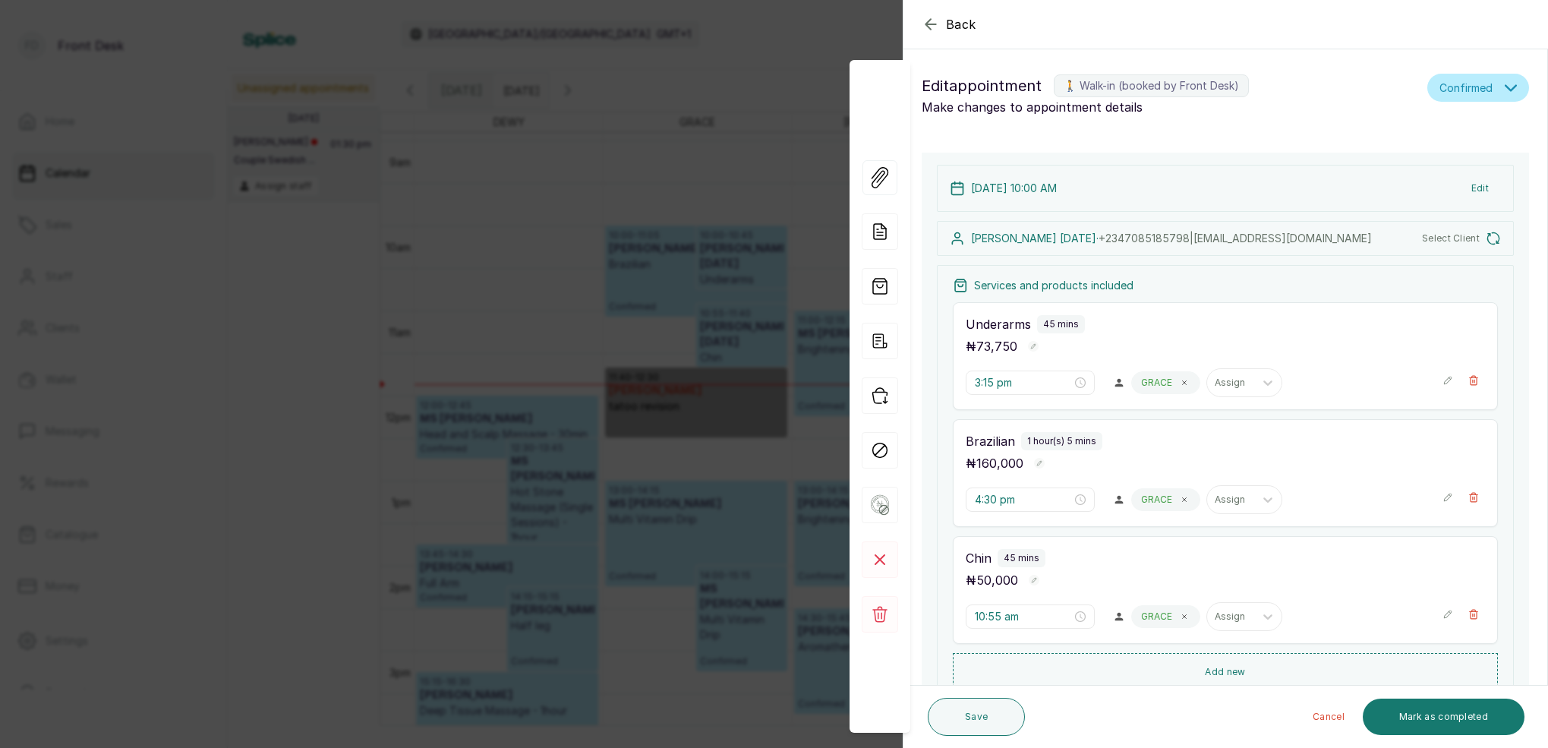
type input "10:00 am"
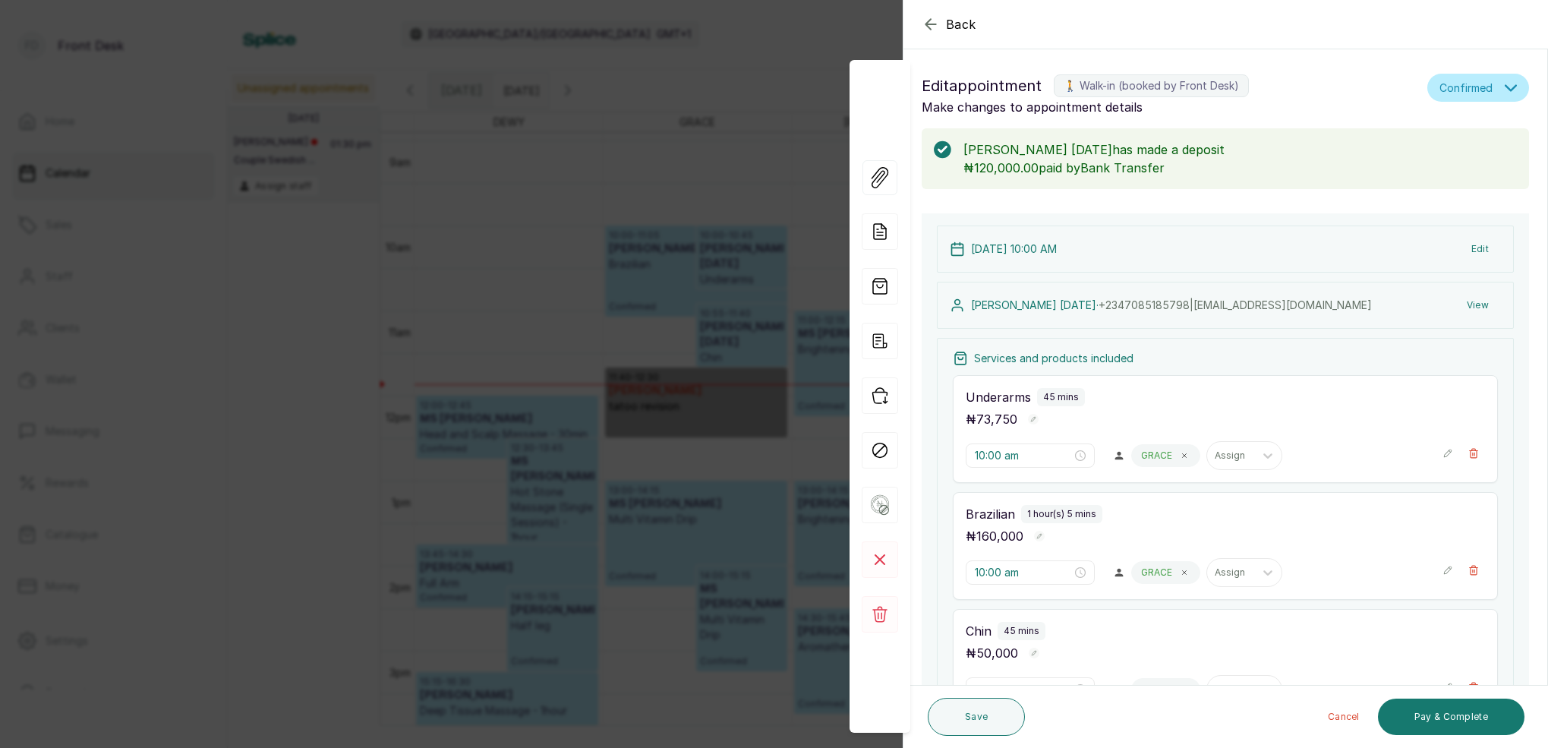
click at [1482, 299] on button "View" at bounding box center [1478, 305] width 46 height 27
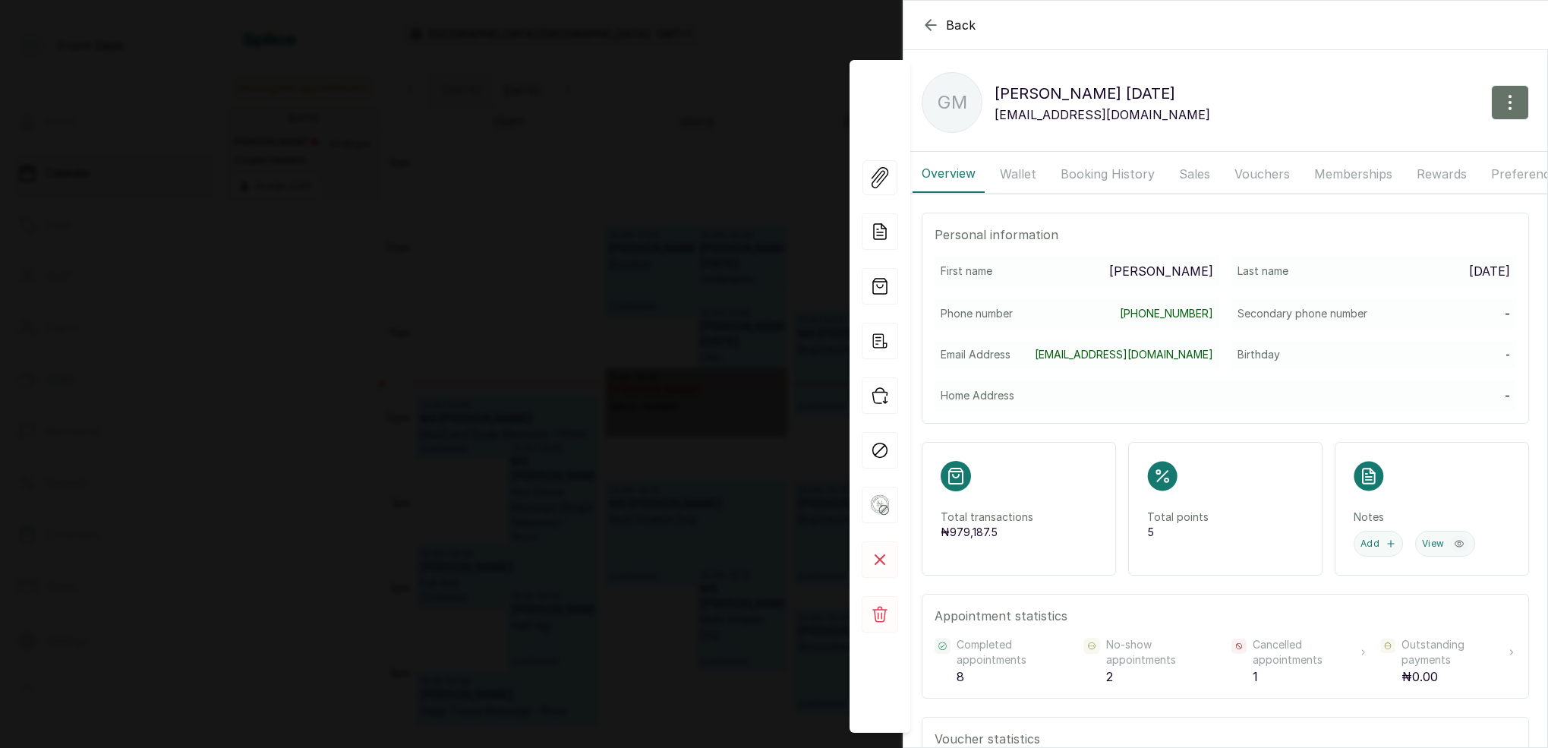
click at [1108, 166] on button "Booking History" at bounding box center [1108, 174] width 112 height 38
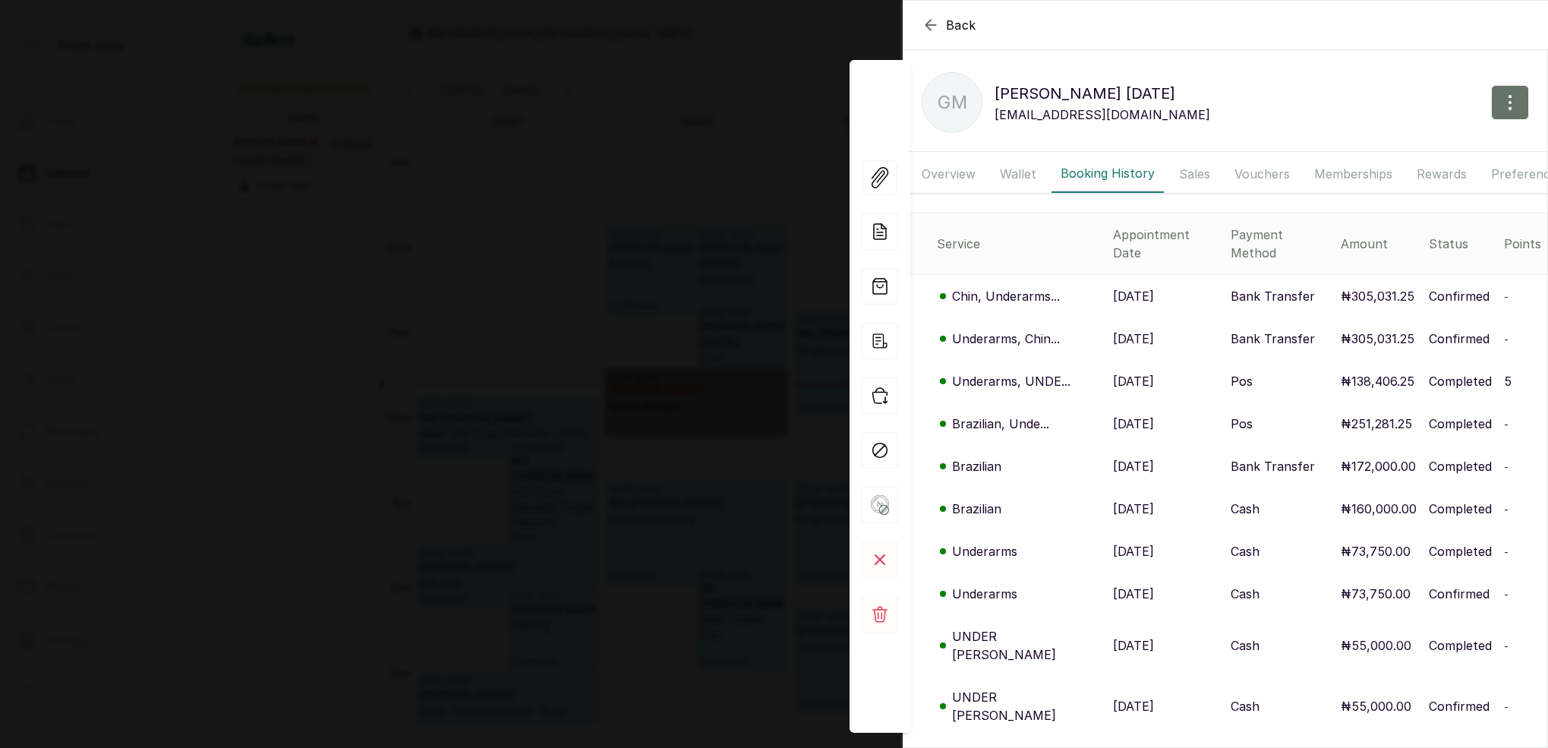
click at [932, 27] on icon "button" at bounding box center [931, 25] width 18 height 18
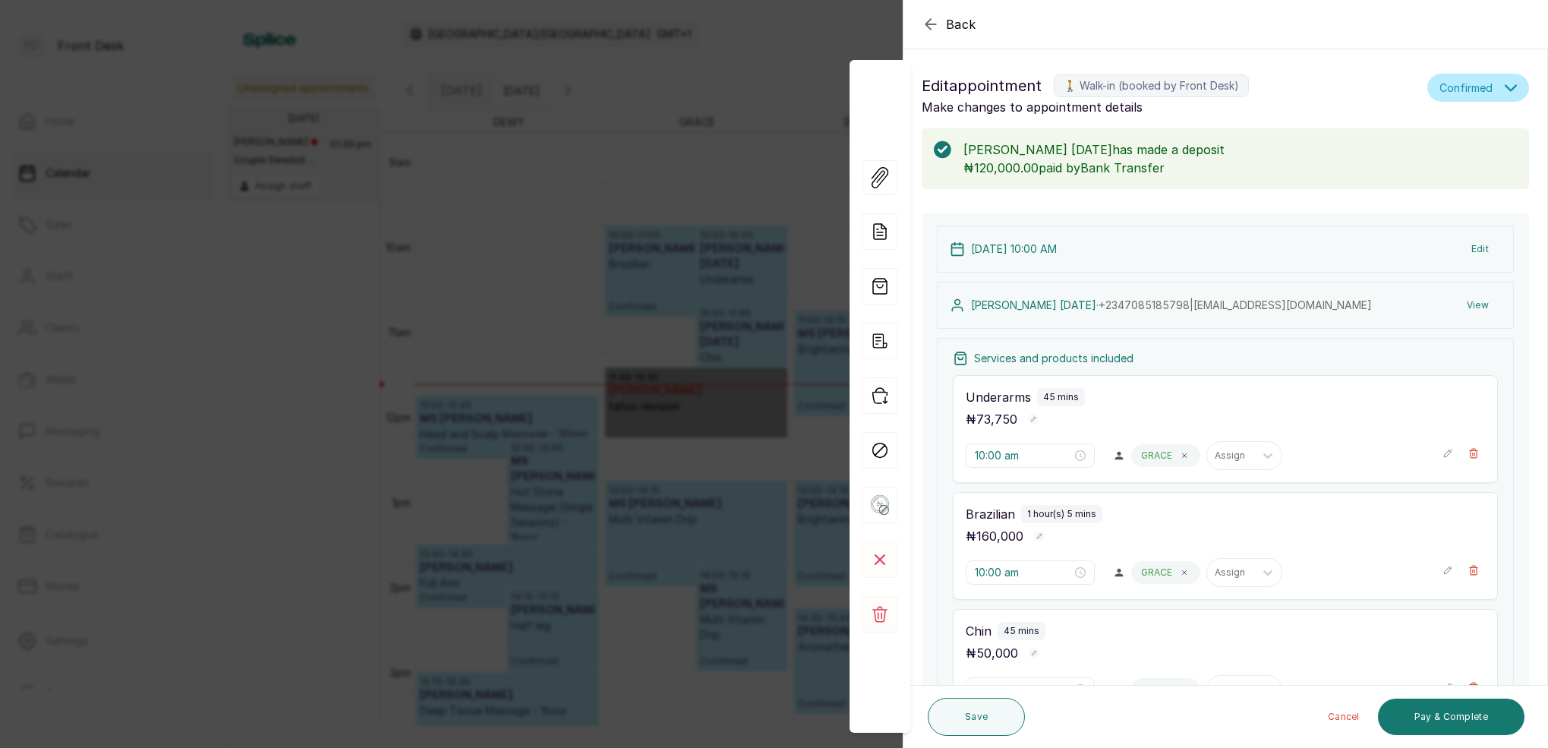
scroll to position [5, 0]
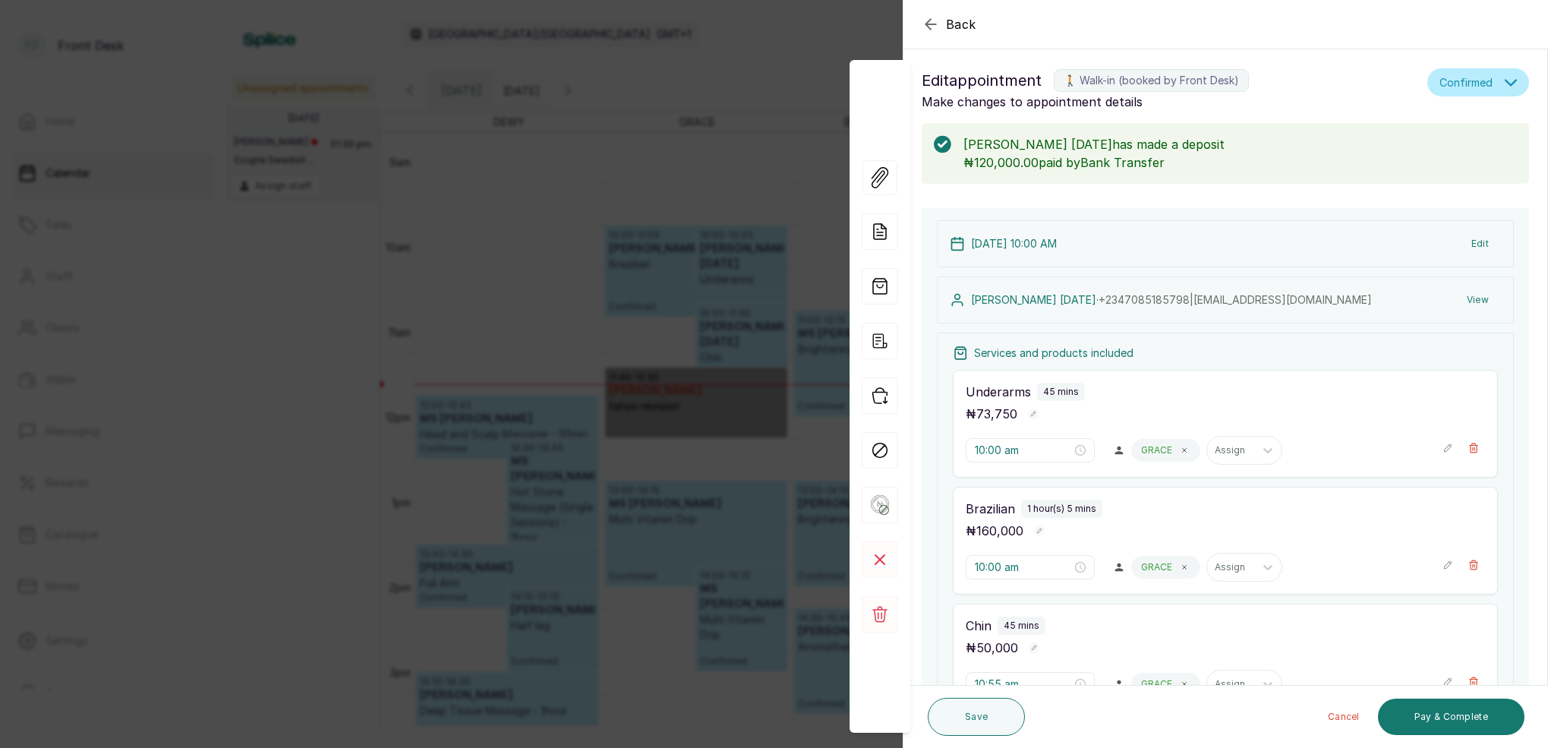
click at [932, 27] on icon "button" at bounding box center [931, 24] width 18 height 18
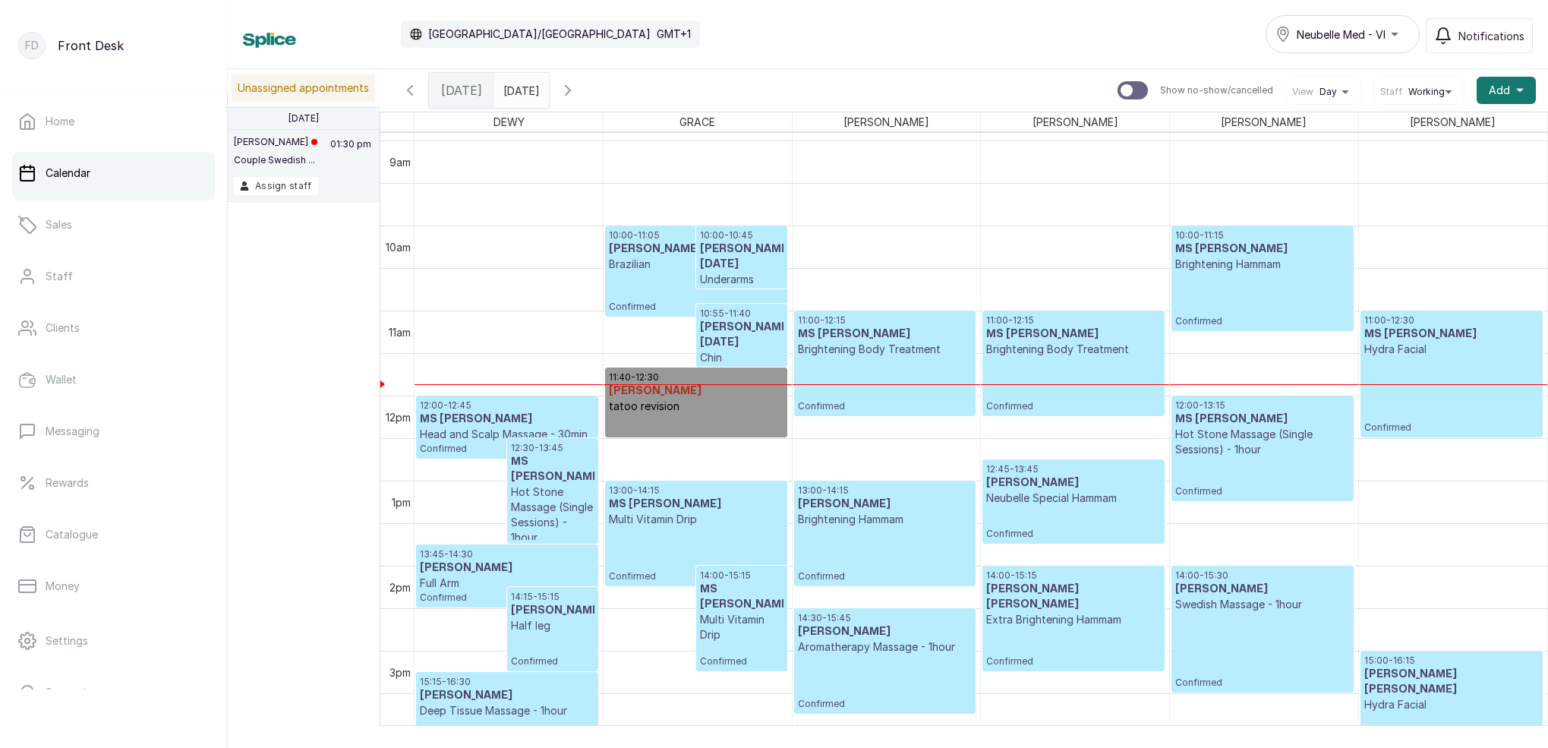
click at [577, 92] on icon "button" at bounding box center [568, 90] width 18 height 18
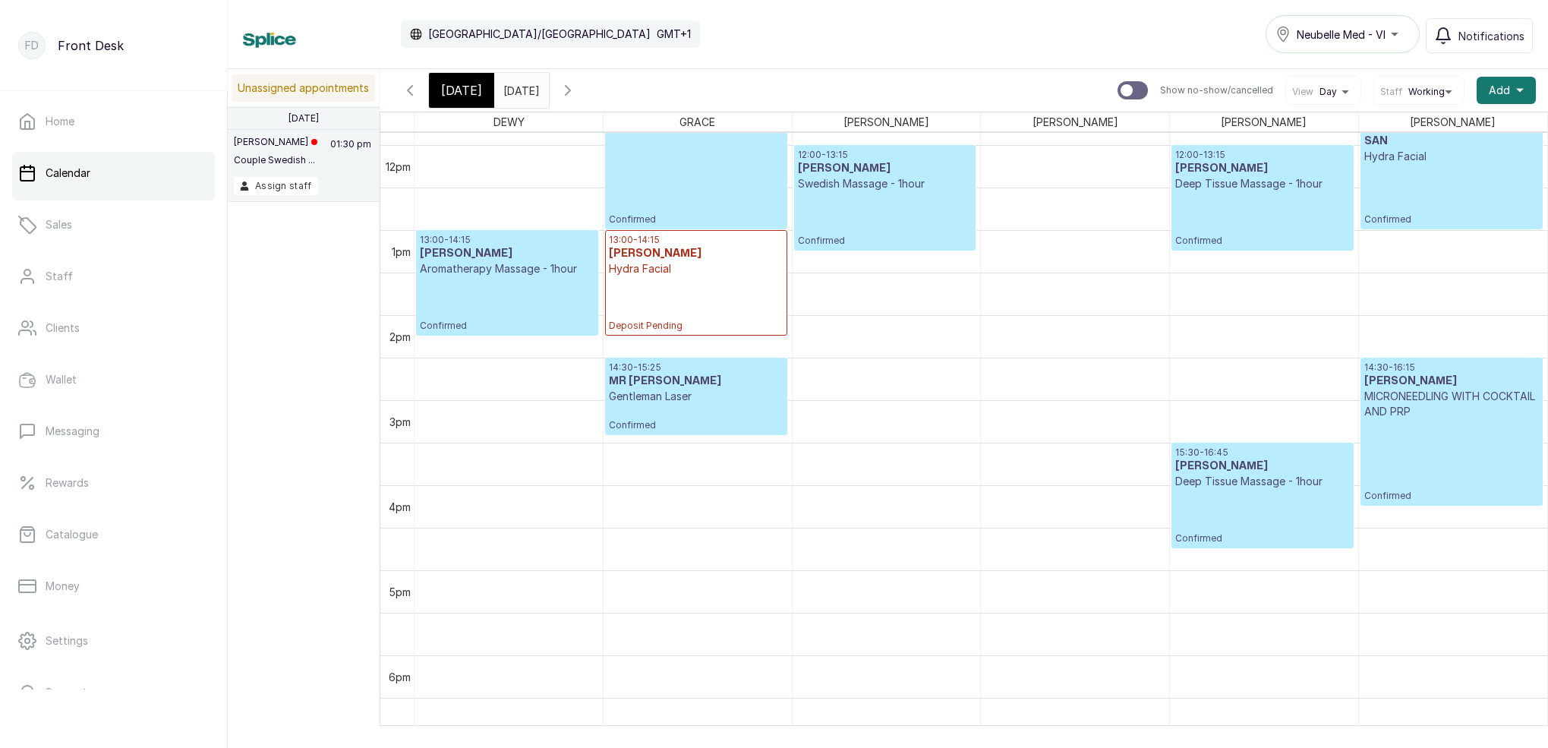
scroll to position [1104, 0]
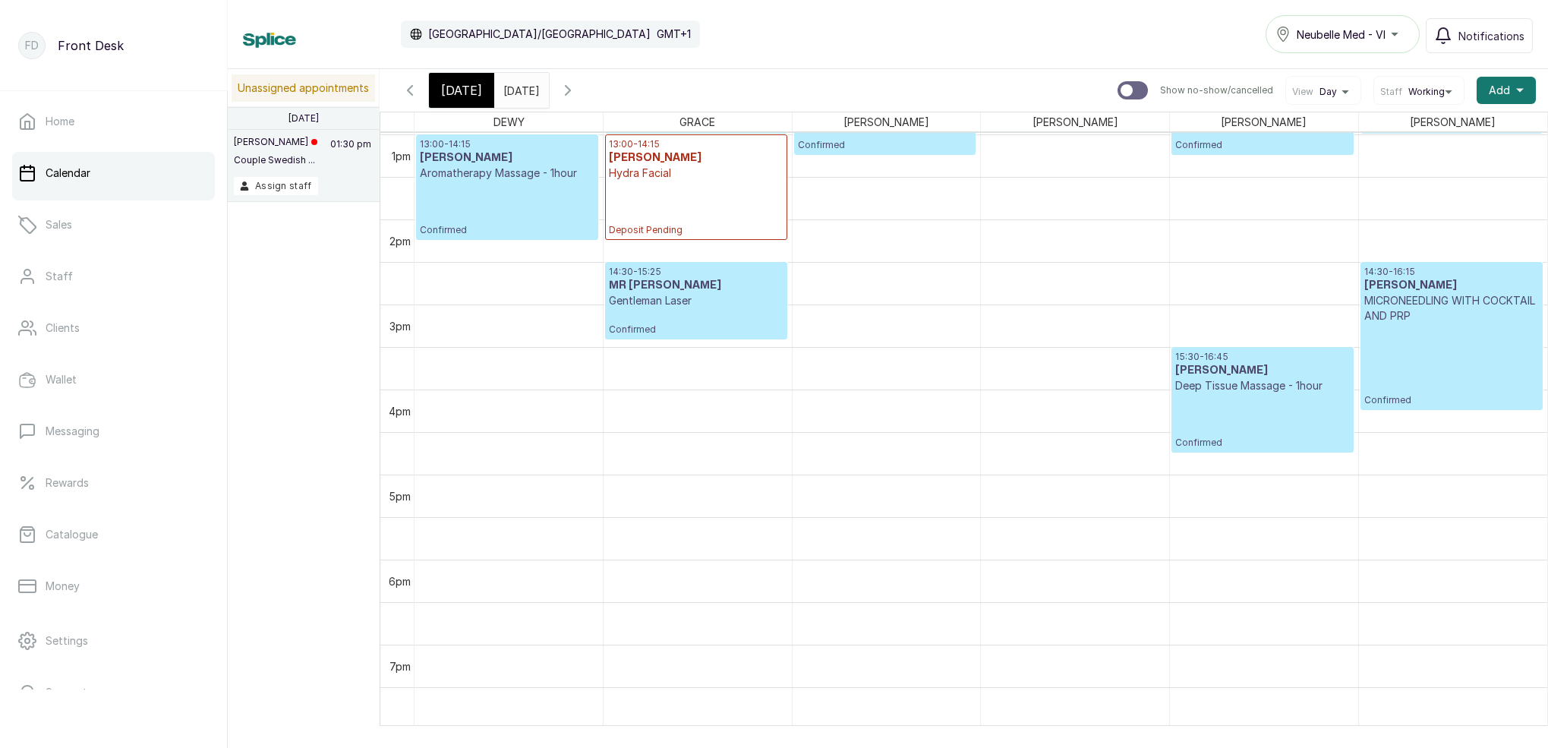
click at [452, 91] on span "Today" at bounding box center [461, 90] width 41 height 18
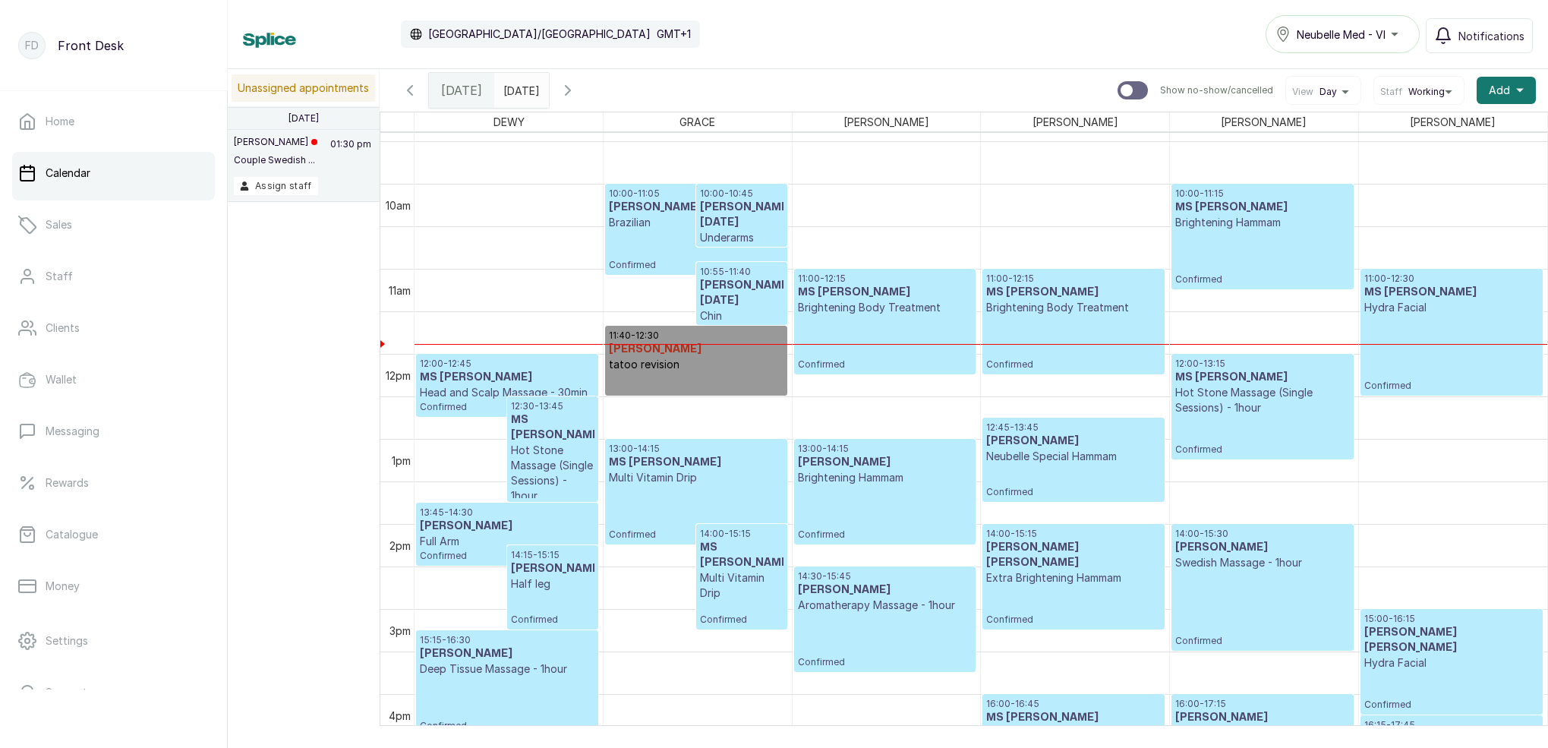
scroll to position [927, 0]
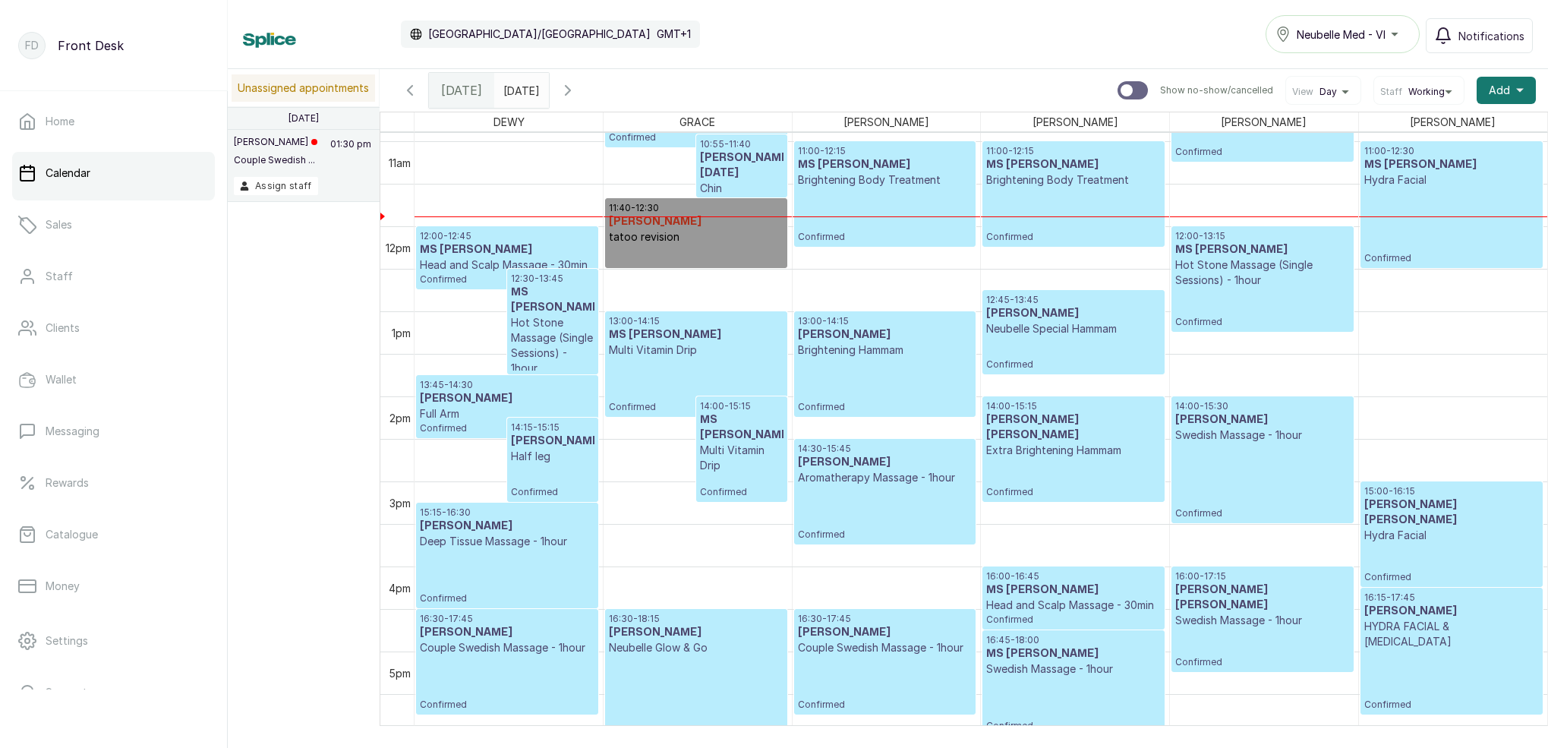
click at [408, 90] on icon "button" at bounding box center [410, 90] width 5 height 9
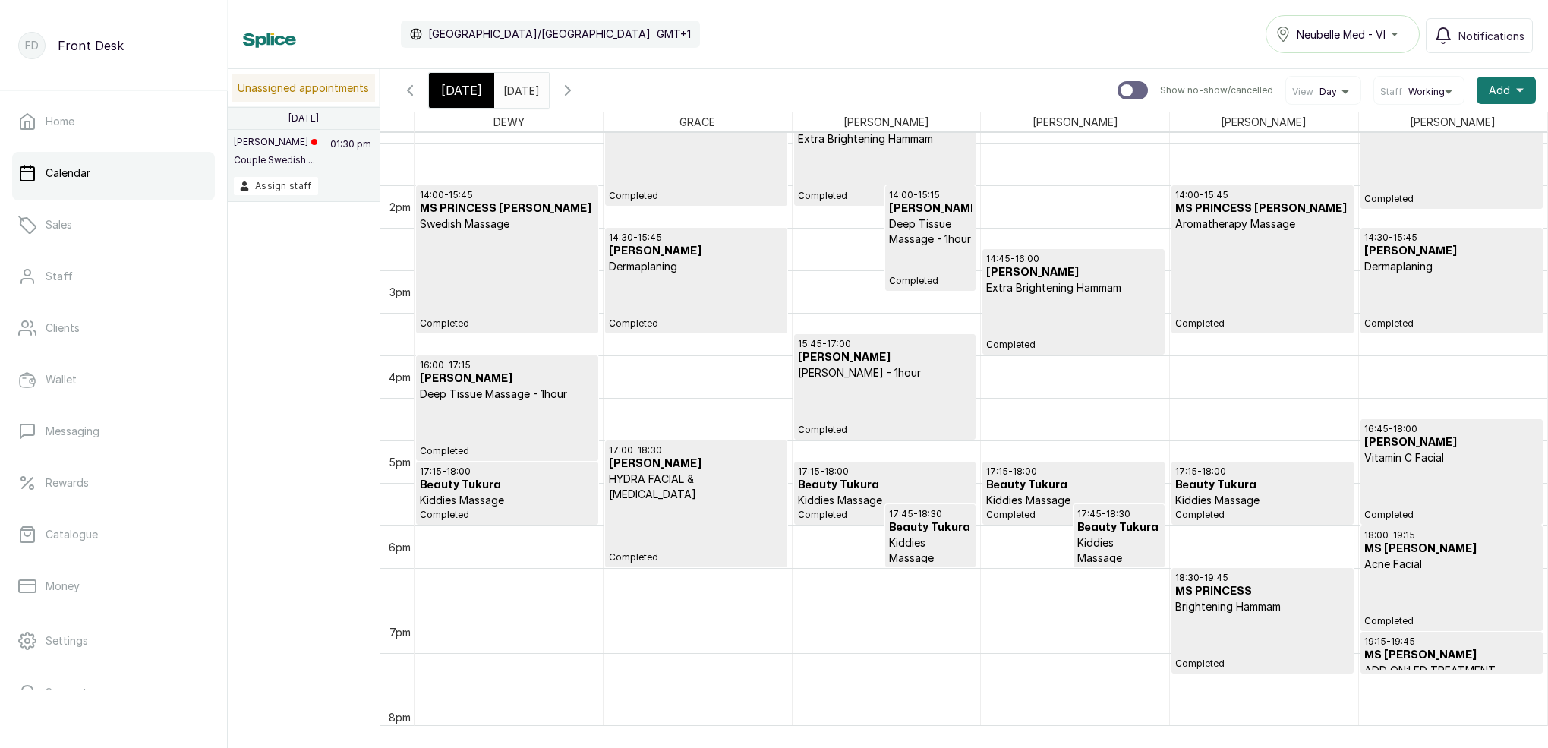
scroll to position [1112, 0]
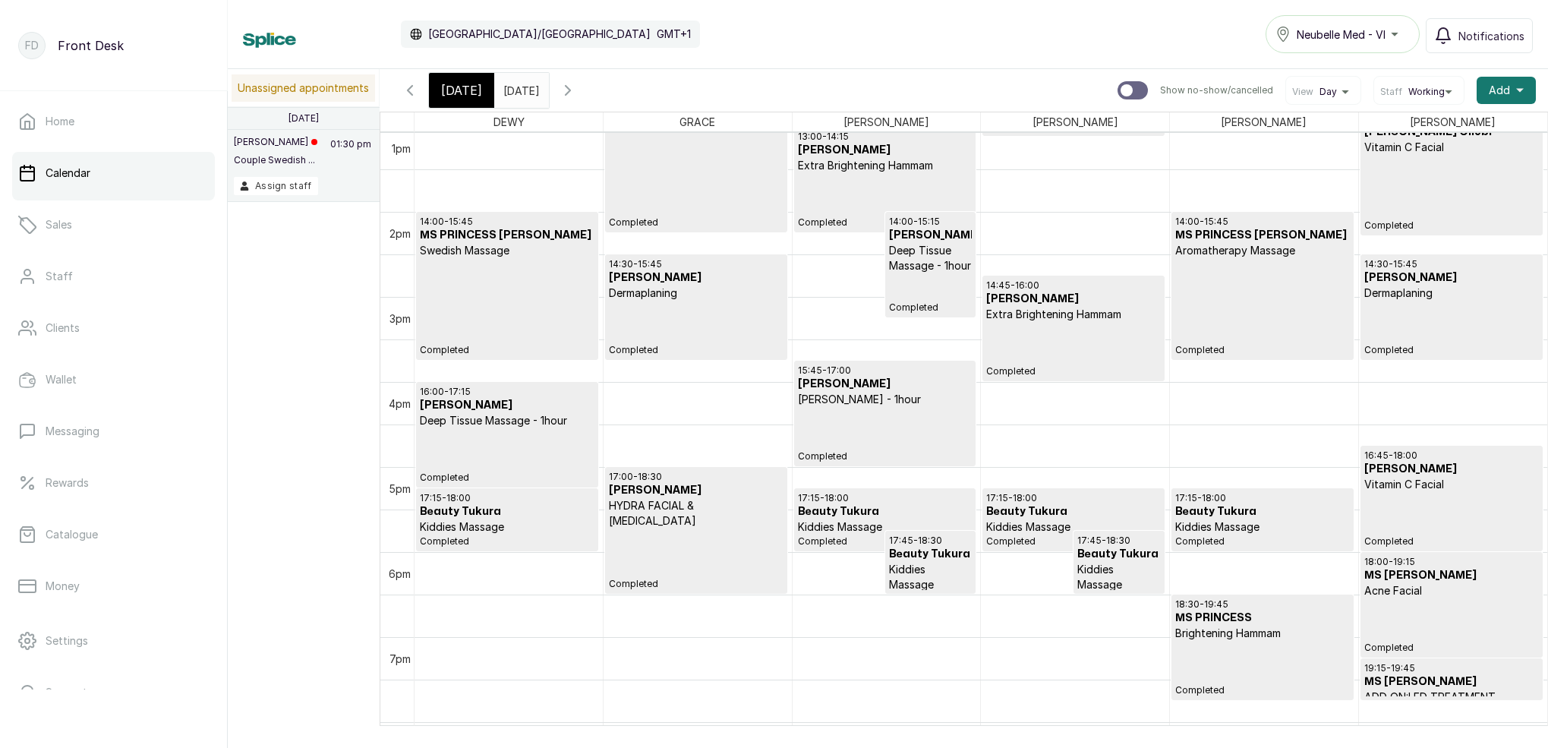
click at [405, 88] on icon "button" at bounding box center [410, 90] width 18 height 18
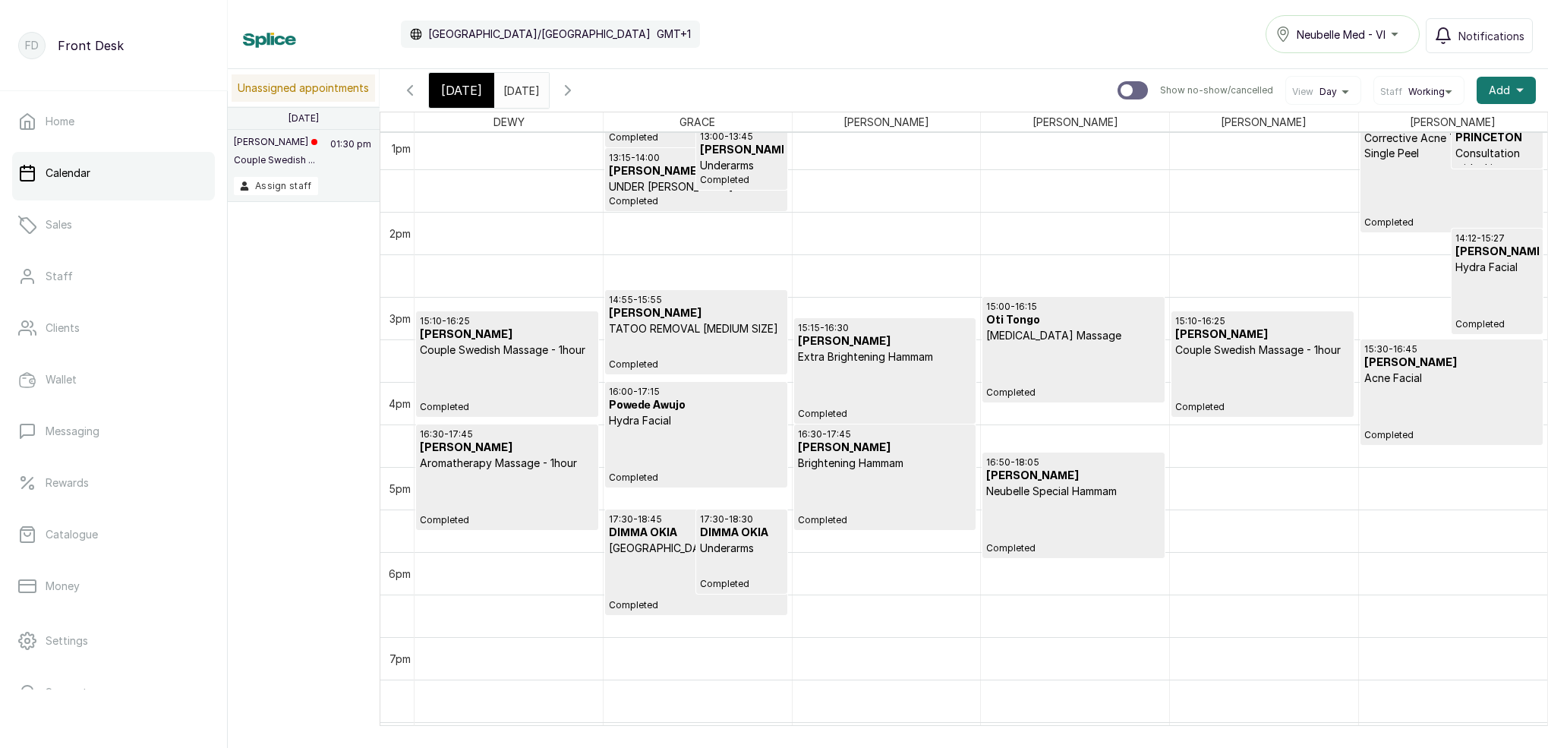
scroll to position [511, 0]
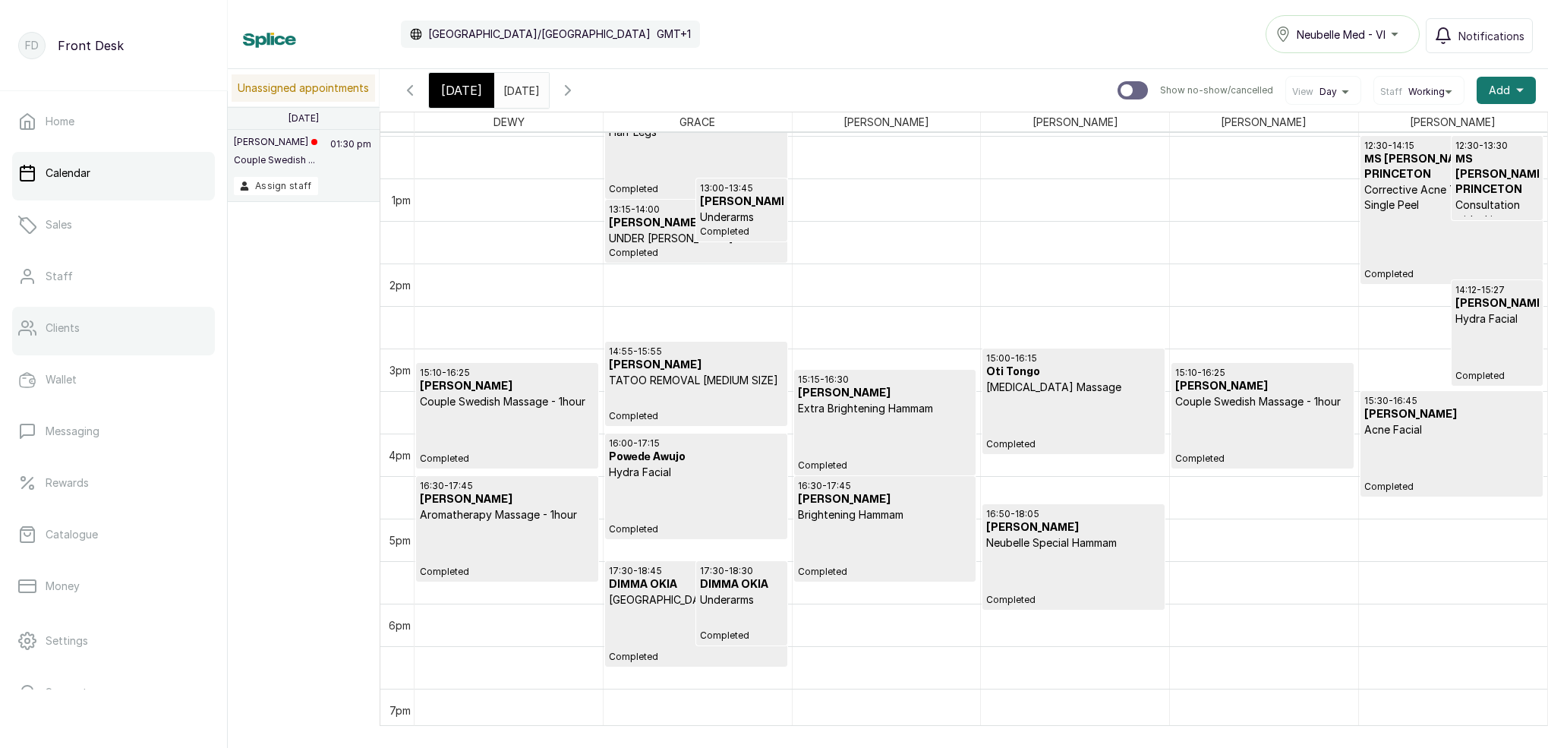
click at [116, 345] on link "Clients" at bounding box center [113, 328] width 203 height 43
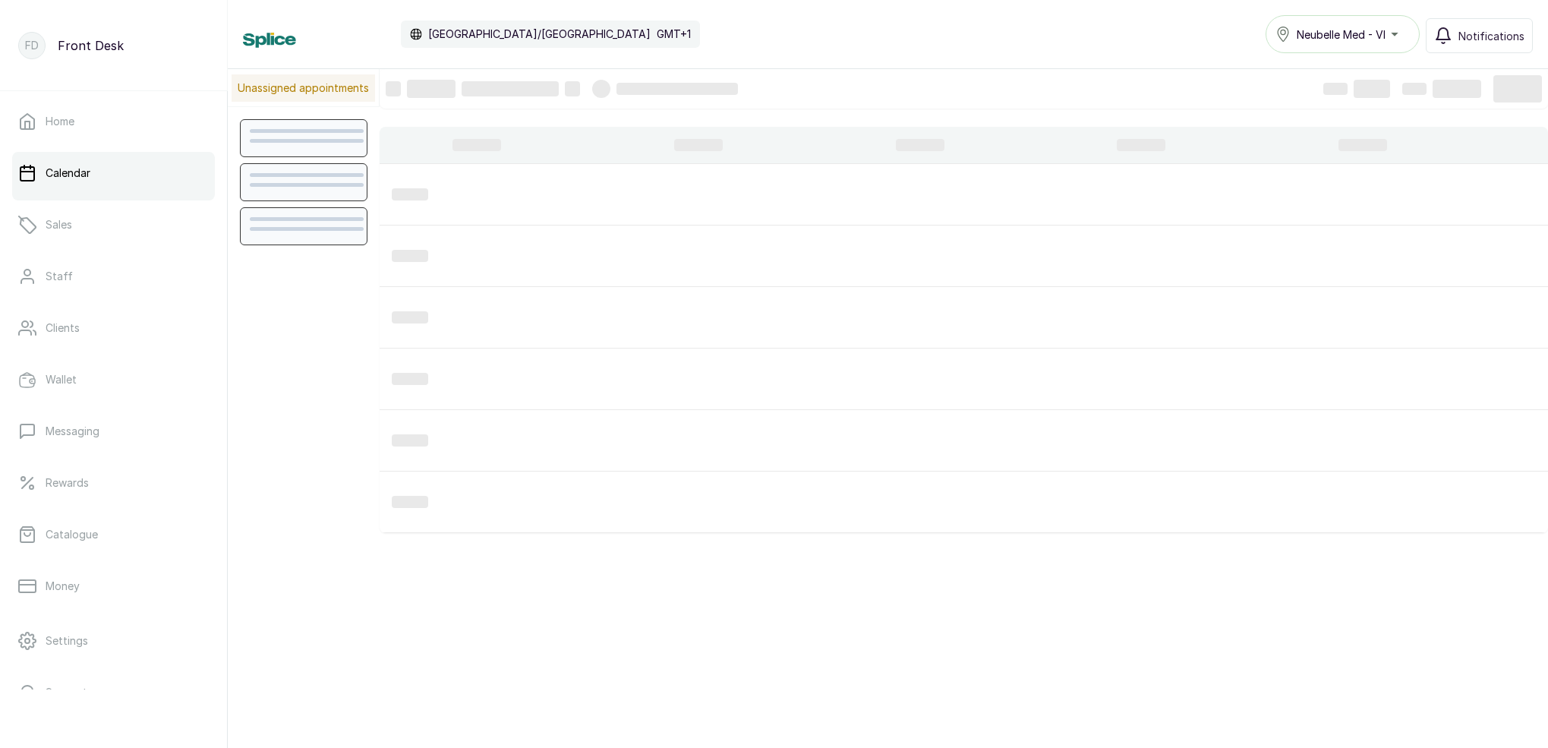
scroll to position [511, 0]
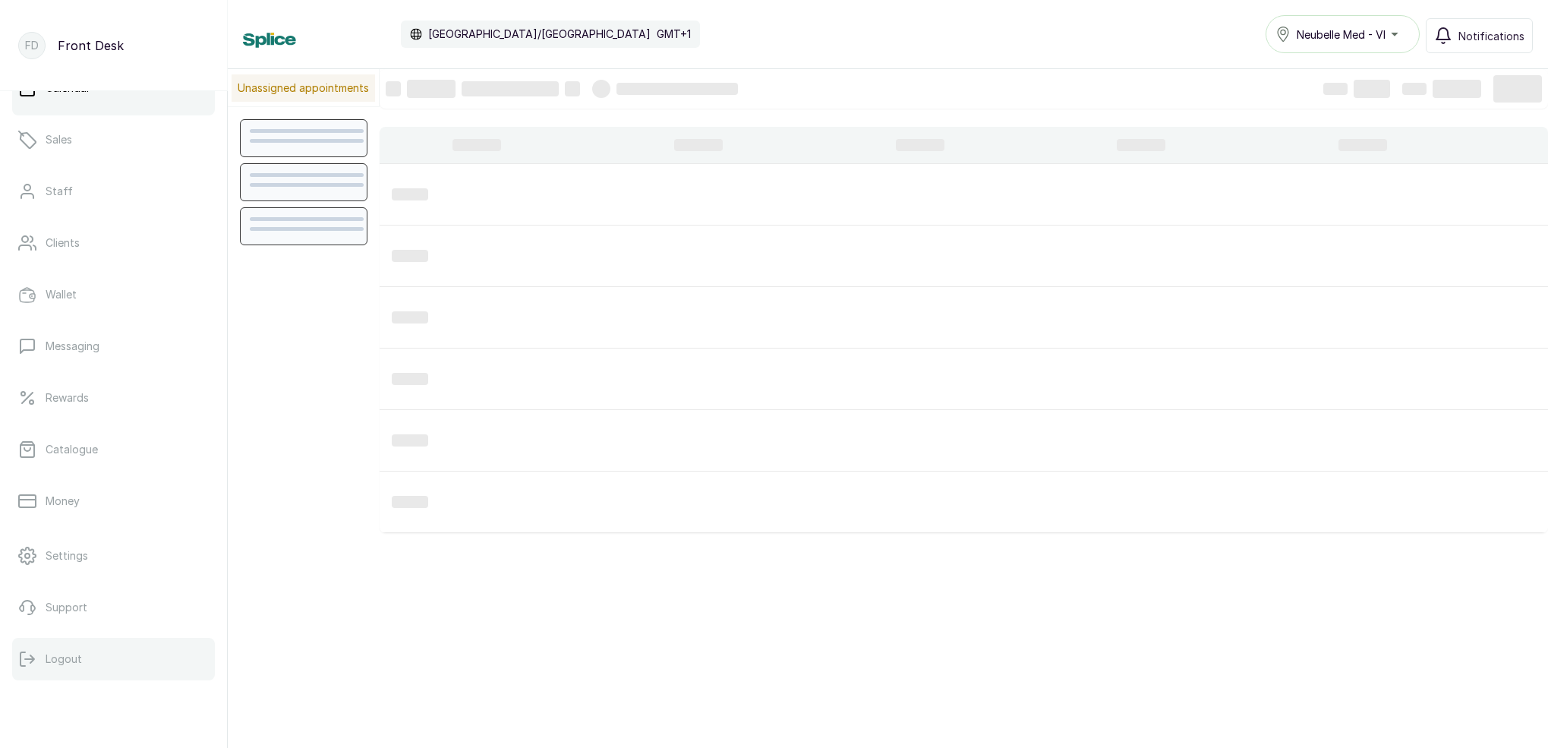
scroll to position [85, 0]
drag, startPoint x: 106, startPoint y: 662, endPoint x: 114, endPoint y: 657, distance: 9.9
click at [106, 661] on button "Logout" at bounding box center [113, 659] width 203 height 43
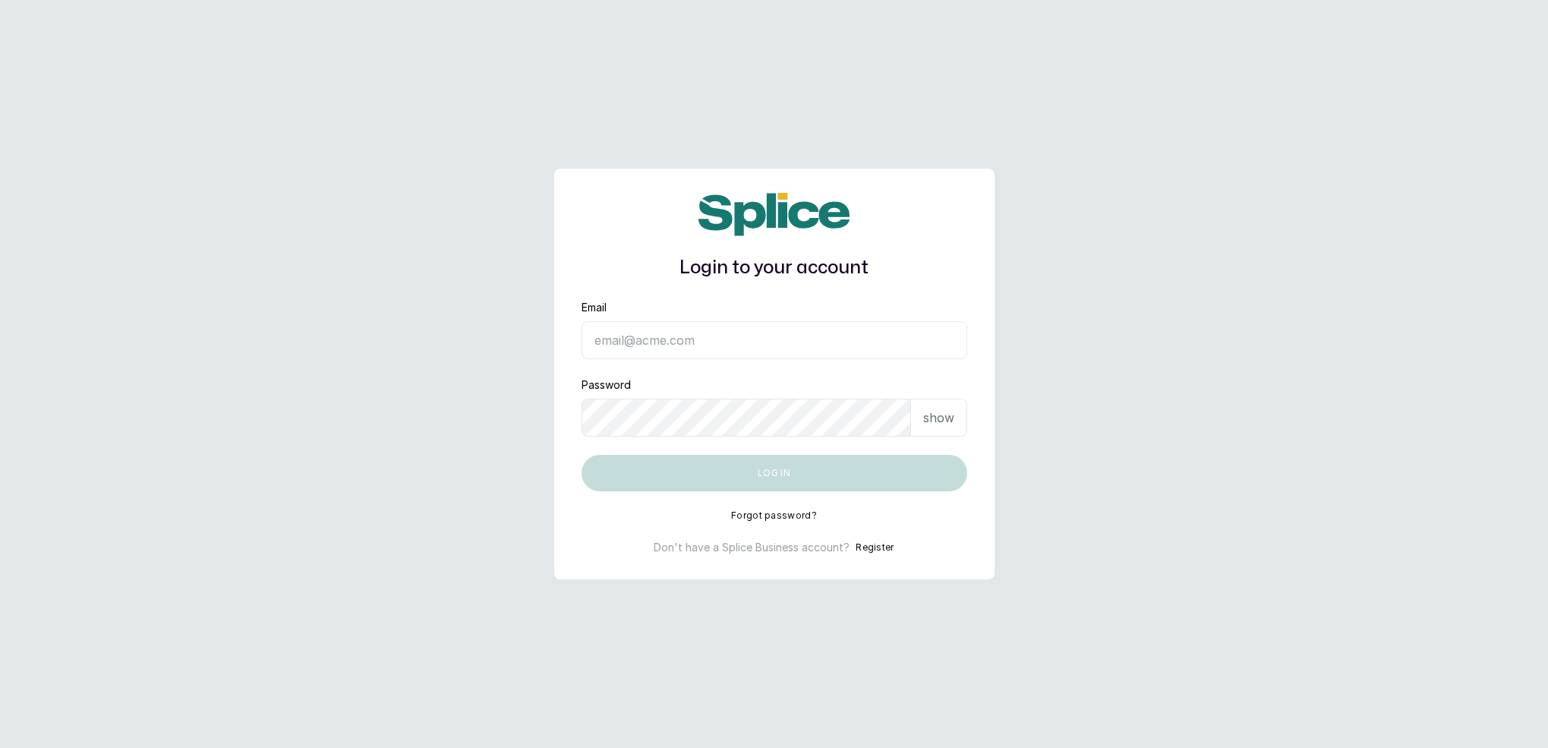
type input "neubellemedspa@gmail.com"
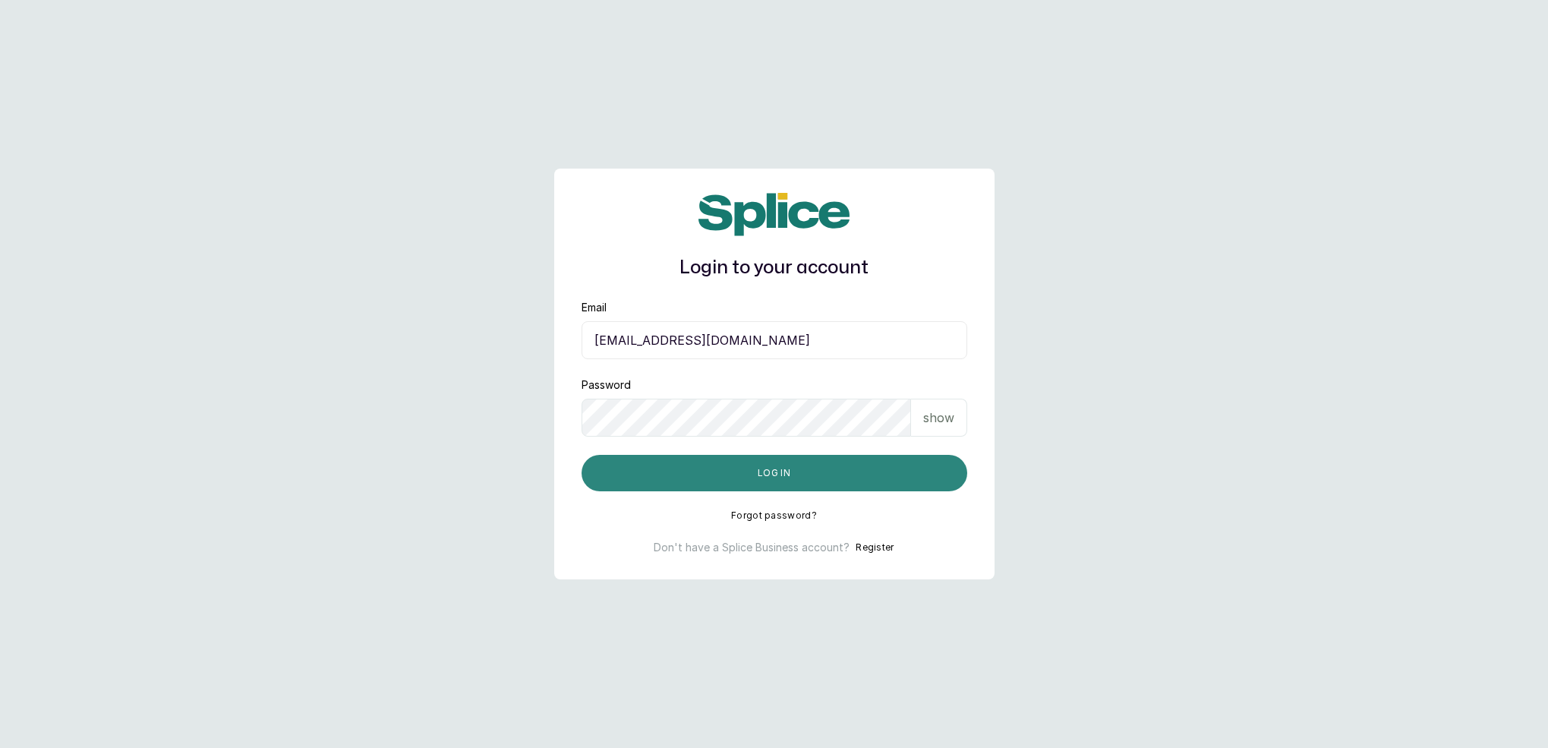
click at [799, 481] on button "Log in" at bounding box center [775, 473] width 386 height 36
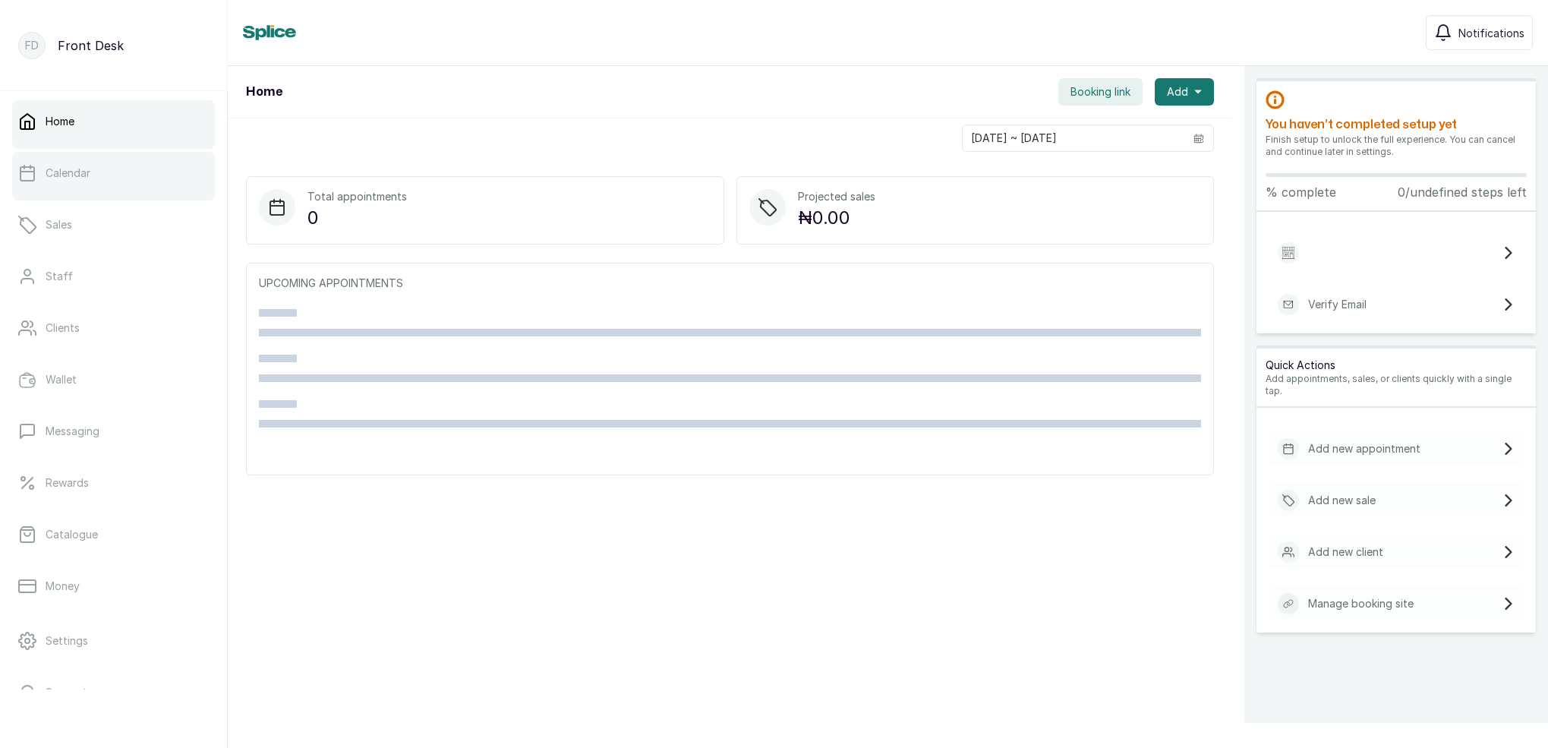
click at [125, 180] on link "Calendar" at bounding box center [113, 173] width 203 height 43
